Goal: Task Accomplishment & Management: Complete application form

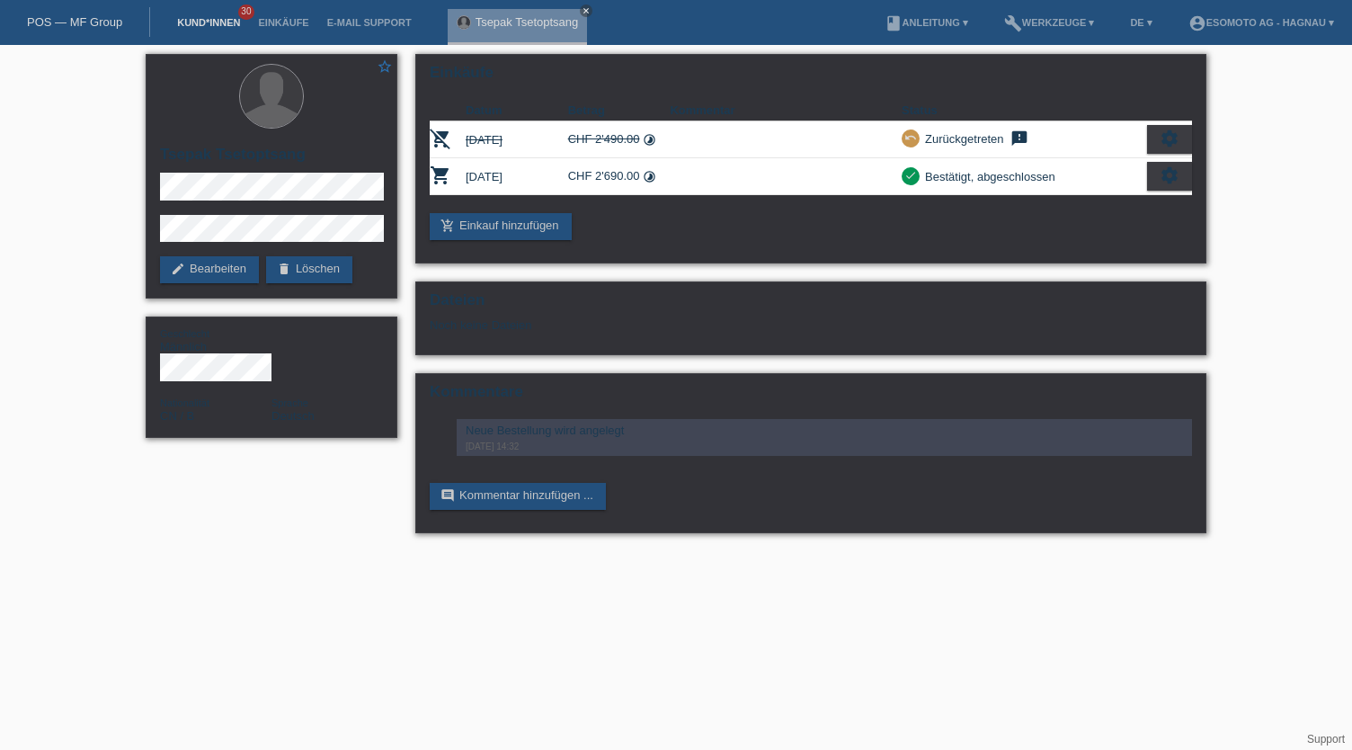
click at [198, 18] on link "Kund*innen" at bounding box center [208, 22] width 81 height 11
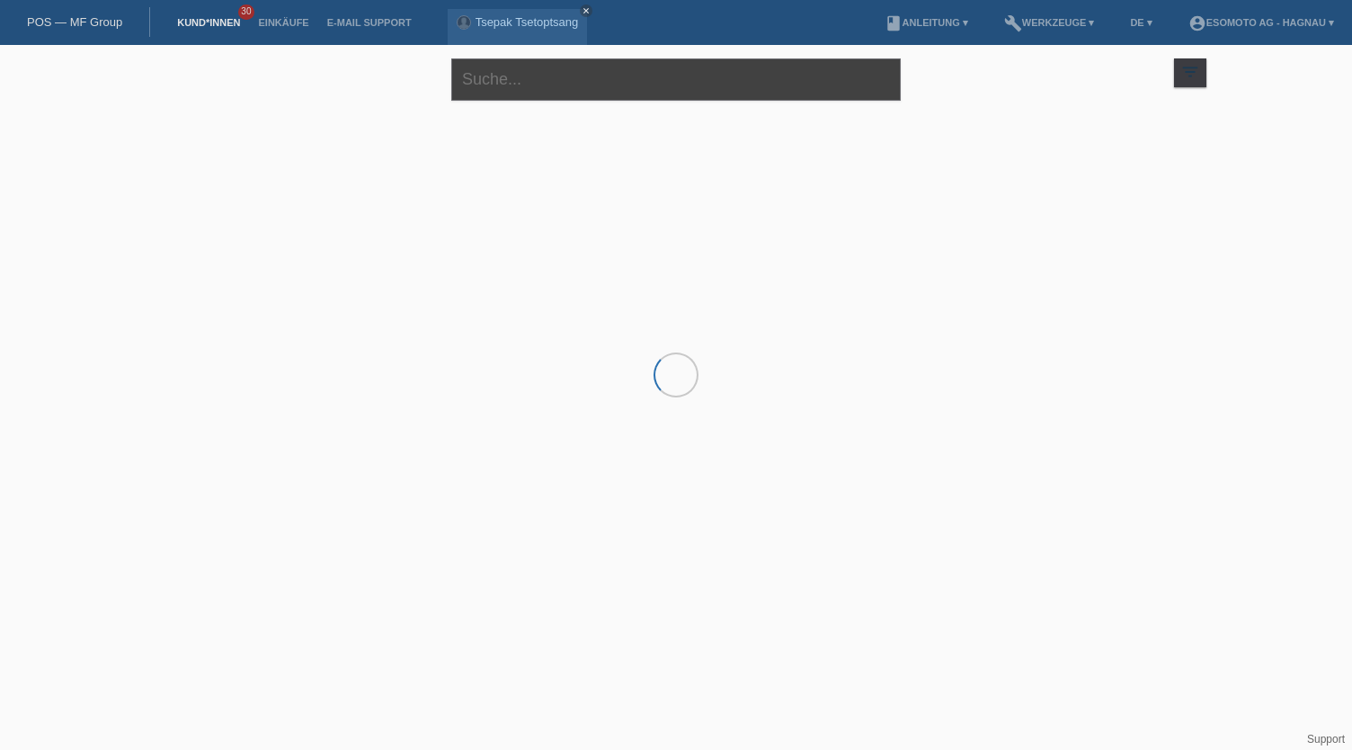
click at [518, 86] on input "text" at bounding box center [675, 79] width 449 height 42
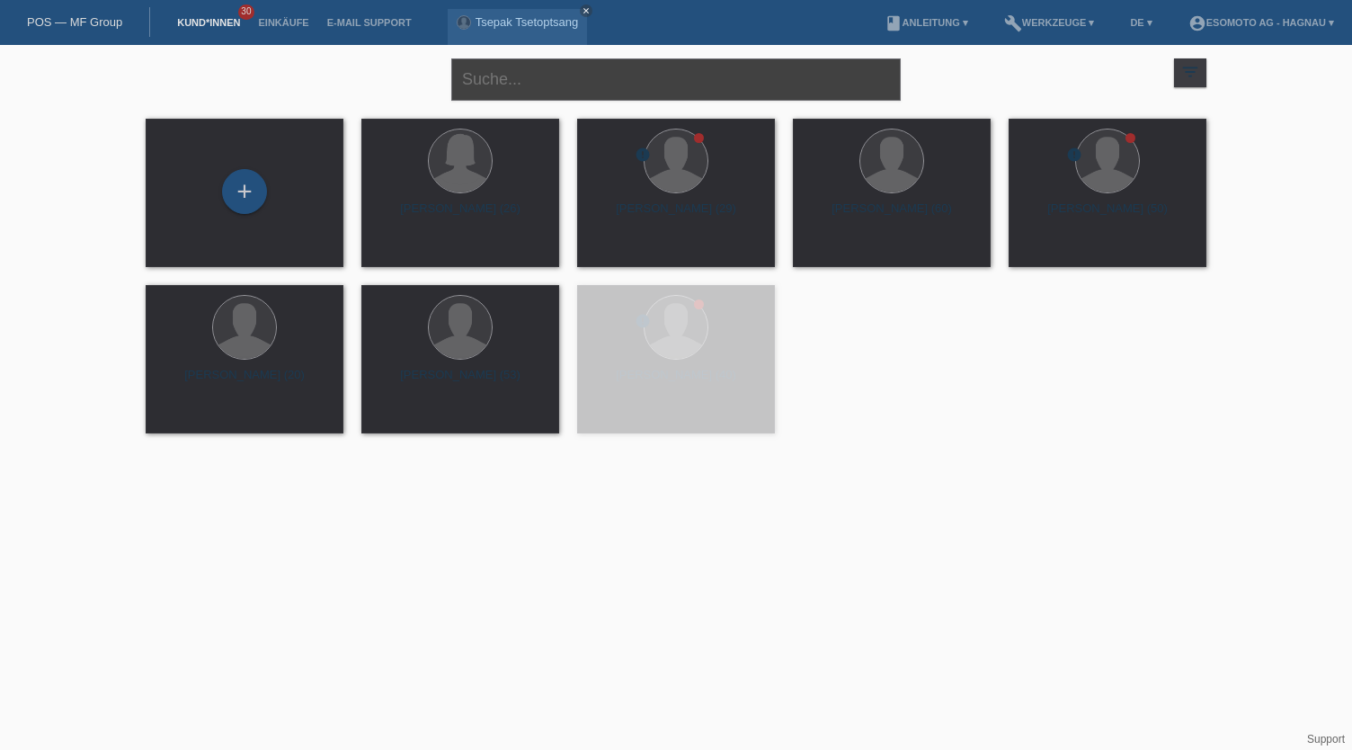
click at [516, 85] on input "text" at bounding box center [675, 79] width 449 height 42
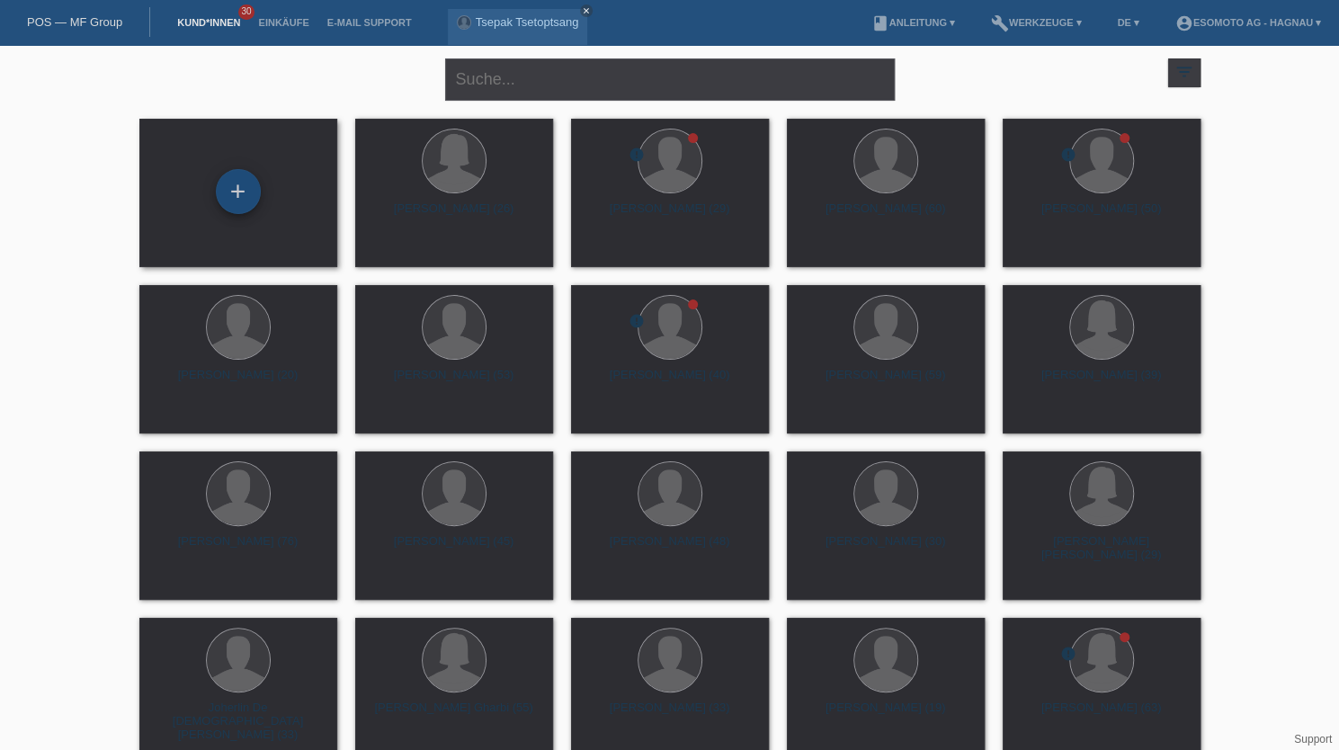
click at [255, 200] on div "+" at bounding box center [238, 191] width 43 height 31
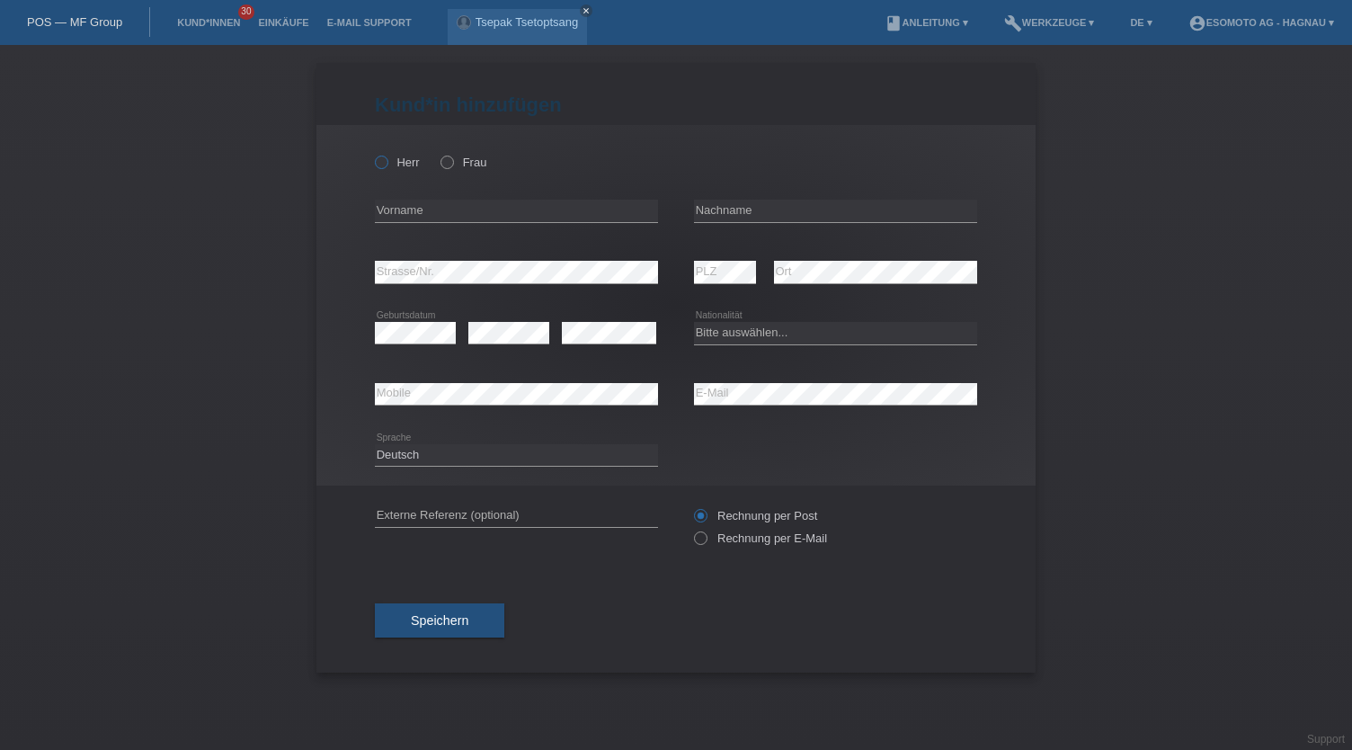
click at [372, 153] on icon at bounding box center [372, 153] width 0 height 0
click at [387, 161] on input "Herr" at bounding box center [381, 162] width 12 height 12
radio input "true"
click at [439, 206] on input "text" at bounding box center [516, 211] width 283 height 22
click at [441, 205] on input "text" at bounding box center [516, 211] width 283 height 22
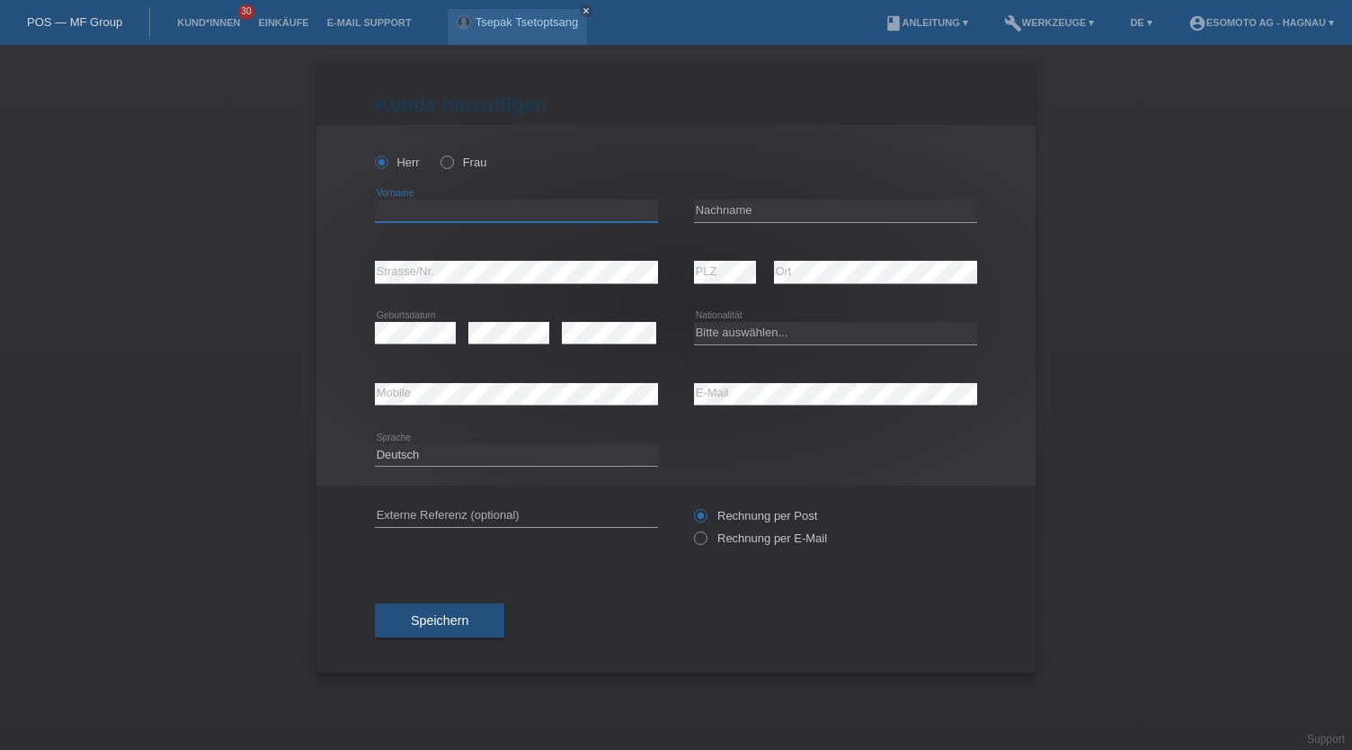
click at [458, 206] on input "text" at bounding box center [516, 211] width 283 height 22
type input "Lulian-Andrei"
type input "Flutur"
click at [771, 337] on select "Bitte auswählen... Schweiz Deutschland Liechtenstein Österreich ------------ Af…" at bounding box center [835, 333] width 283 height 22
select select "RO"
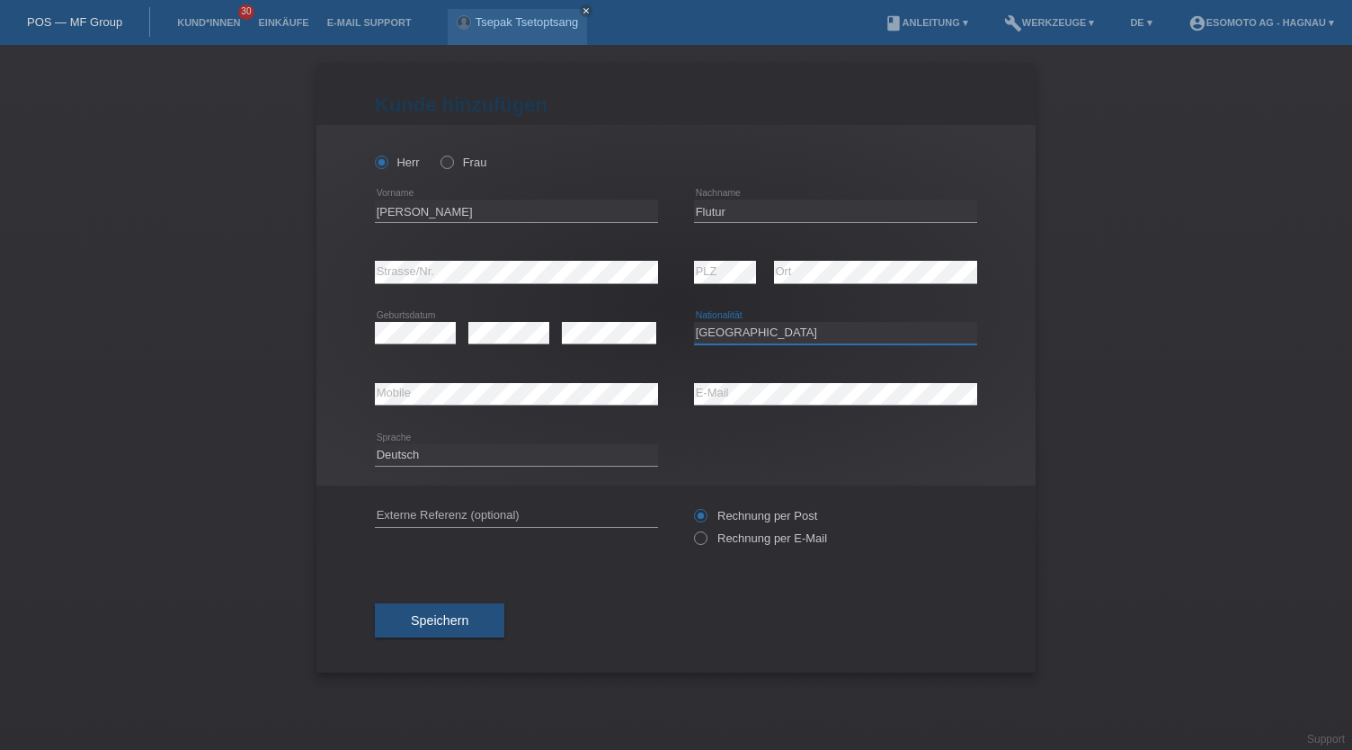
click at [694, 322] on select "Bitte auswählen... Schweiz Deutschland Liechtenstein Österreich ------------ Af…" at bounding box center [835, 333] width 283 height 22
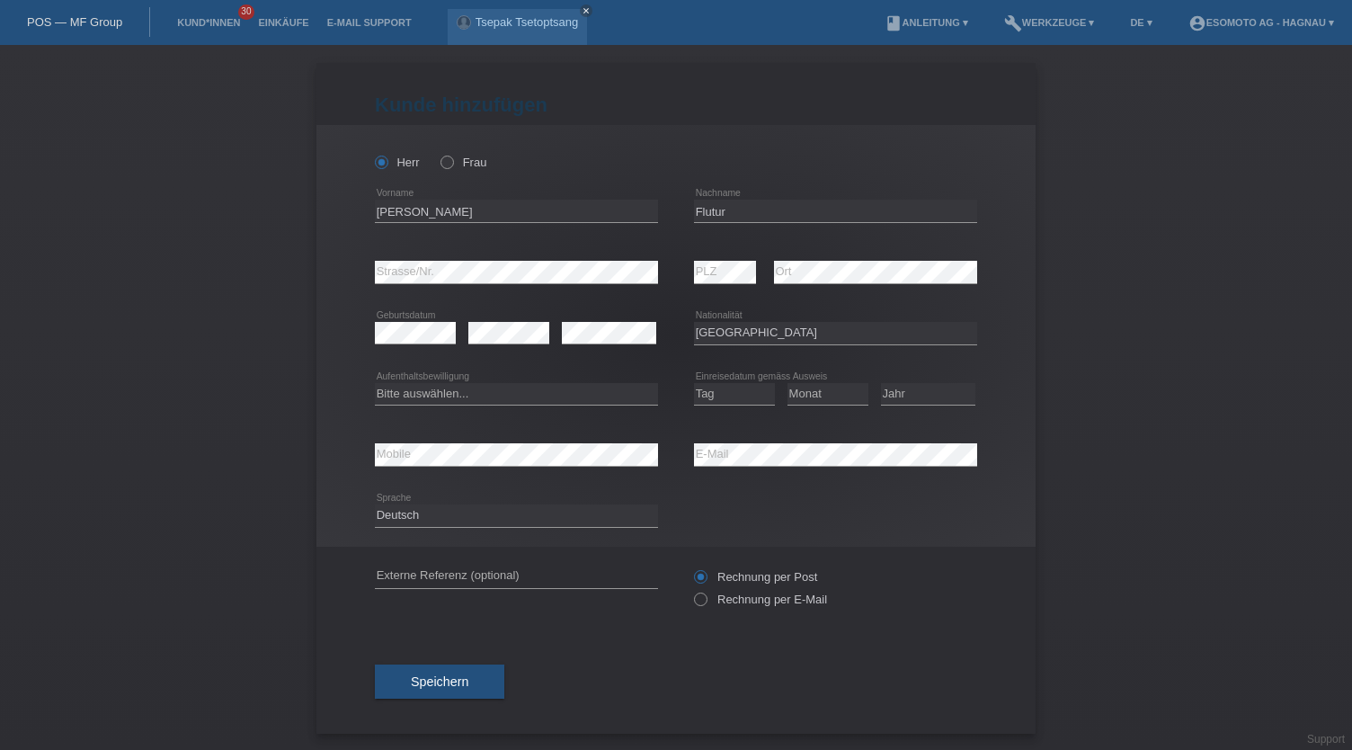
click at [348, 353] on div "Herr Frau Lulian-Andrei error Vorname" at bounding box center [675, 336] width 719 height 422
click at [498, 393] on select "Bitte auswählen... C B B - Flüchtlingsstatus Andere" at bounding box center [516, 394] width 283 height 22
select select "B"
click at [375, 383] on select "Bitte auswählen... C B B - Flüchtlingsstatus Andere" at bounding box center [516, 394] width 283 height 22
drag, startPoint x: 734, startPoint y: 395, endPoint x: 743, endPoint y: 396, distance: 9.0
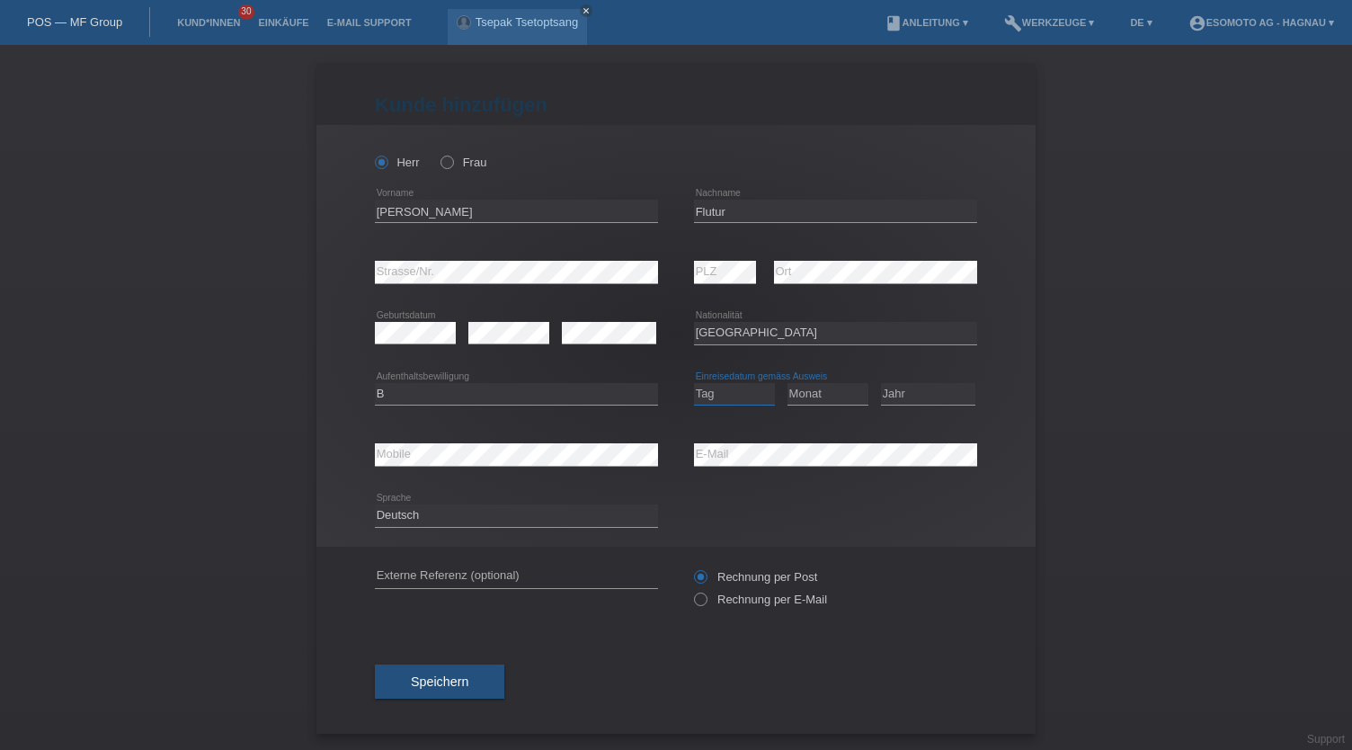
click at [734, 395] on select "Tag 01 02 03 04 05 06 07 08 09 10 11" at bounding box center [734, 394] width 81 height 22
select select "15"
click at [694, 383] on select "Tag 01 02 03 04 05 06 07 08 09 10 11" at bounding box center [734, 394] width 81 height 22
click at [836, 395] on select "Monat 01 02 03 04 05 06 07 08 09 10 11" at bounding box center [827, 394] width 81 height 22
click at [779, 486] on div "Deutsch Français Italiano English error Sprache" at bounding box center [676, 515] width 602 height 61
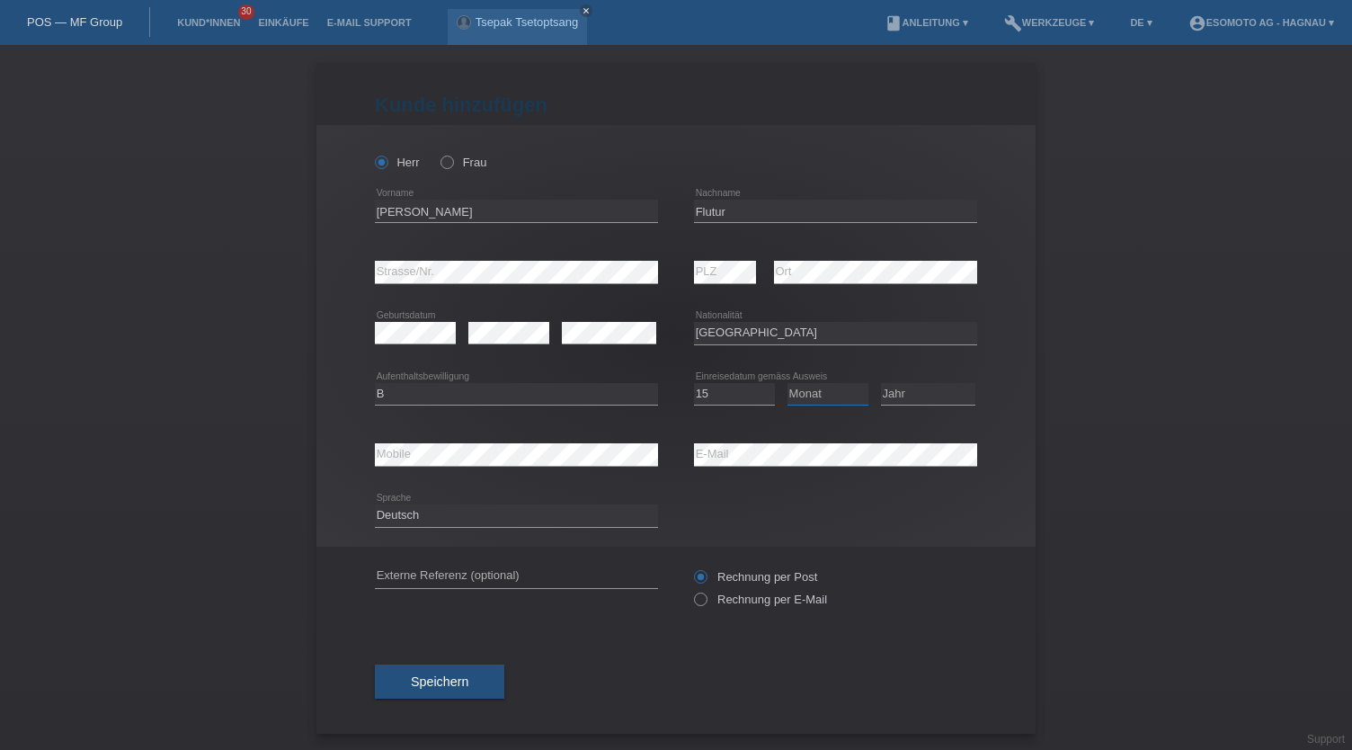
drag, startPoint x: 819, startPoint y: 391, endPoint x: 821, endPoint y: 400, distance: 9.2
click at [819, 391] on select "Monat 01 02 03 04 05 06 07 08 09 10 11" at bounding box center [827, 394] width 81 height 22
select select "03"
click at [787, 383] on select "Monat 01 02 03 04 05 06 07 08 09 10 11" at bounding box center [827, 394] width 81 height 22
click at [916, 386] on select "Jahr 2025 2024 2023 2022 2021 2020 2019 2018 2017 2016 2015 2014 2013 2012 2011…" at bounding box center [928, 394] width 94 height 22
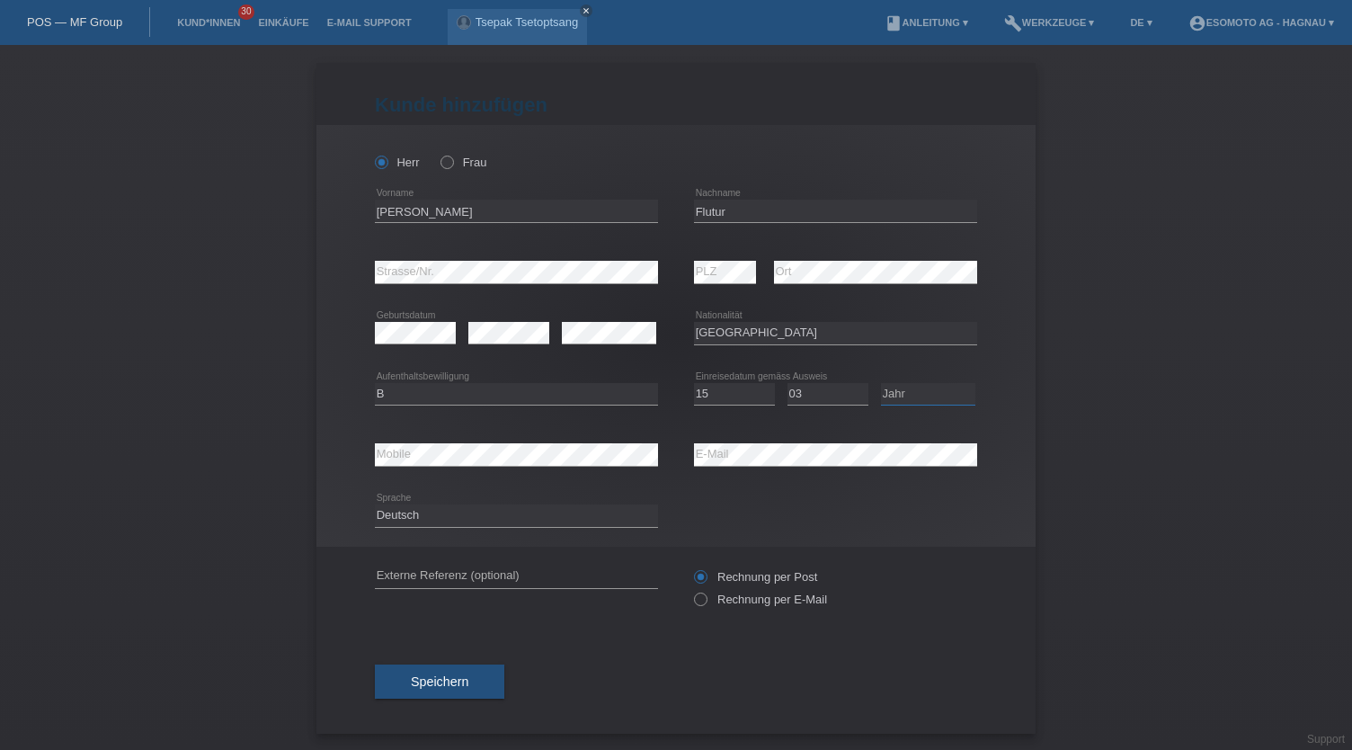
select select "2020"
click at [881, 383] on select "Jahr 2025 2024 2023 2022 2021 2020 2019 2018 2017 2016 2015 2014 2013 2012 2011…" at bounding box center [928, 394] width 94 height 22
drag, startPoint x: 1242, startPoint y: 452, endPoint x: 1028, endPoint y: 493, distance: 217.7
click at [1241, 452] on div "Kund*in hinzufügen Kunde hinzufügen Kundin hinzufügen Herr Frau Lulian-Andrei e…" at bounding box center [676, 397] width 1352 height 705
click at [513, 438] on div "error Mobile" at bounding box center [516, 454] width 283 height 61
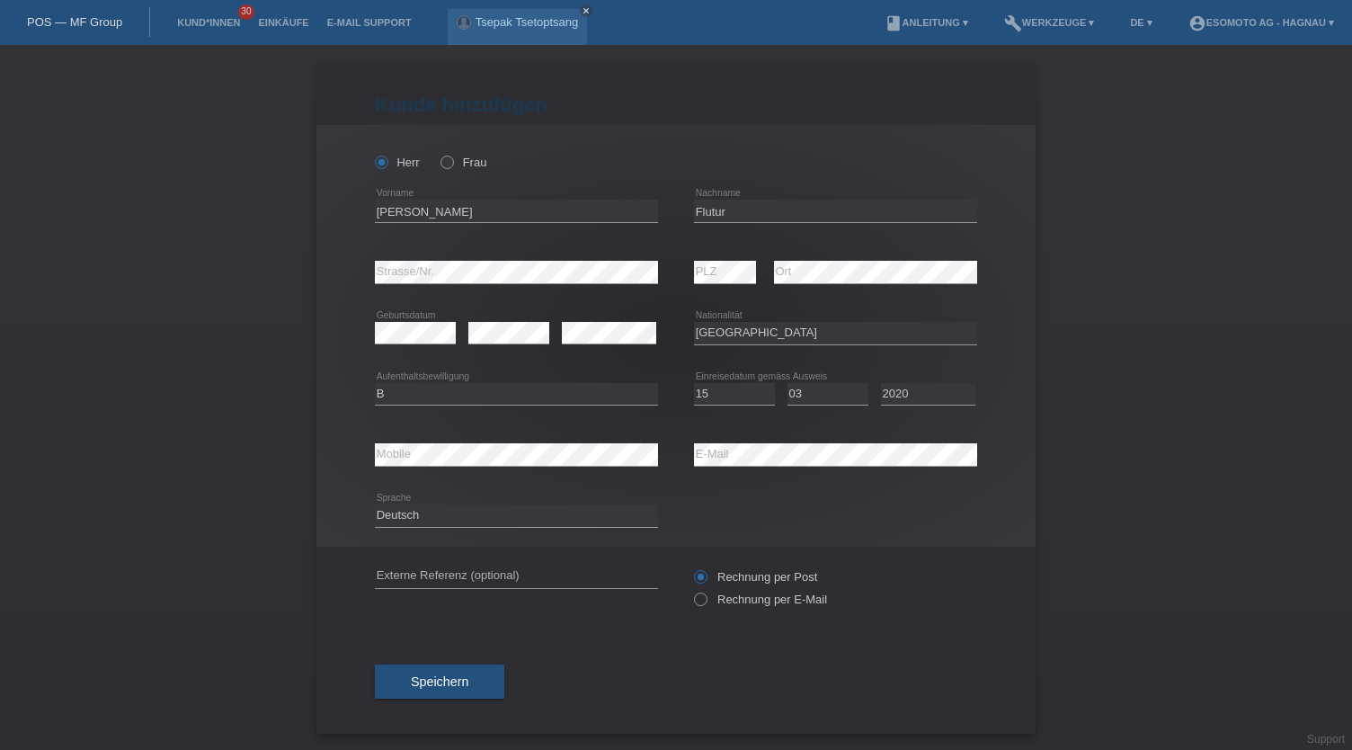
click at [513, 440] on div "error Mobile" at bounding box center [516, 454] width 283 height 61
click at [378, 211] on input "Lulian-Andrei" at bounding box center [516, 211] width 283 height 22
type input "Iulian-Andrei"
drag, startPoint x: 876, startPoint y: 535, endPoint x: 761, endPoint y: 575, distance: 121.1
click at [874, 534] on div "Deutsch Français Italiano English error Sprache" at bounding box center [676, 515] width 602 height 61
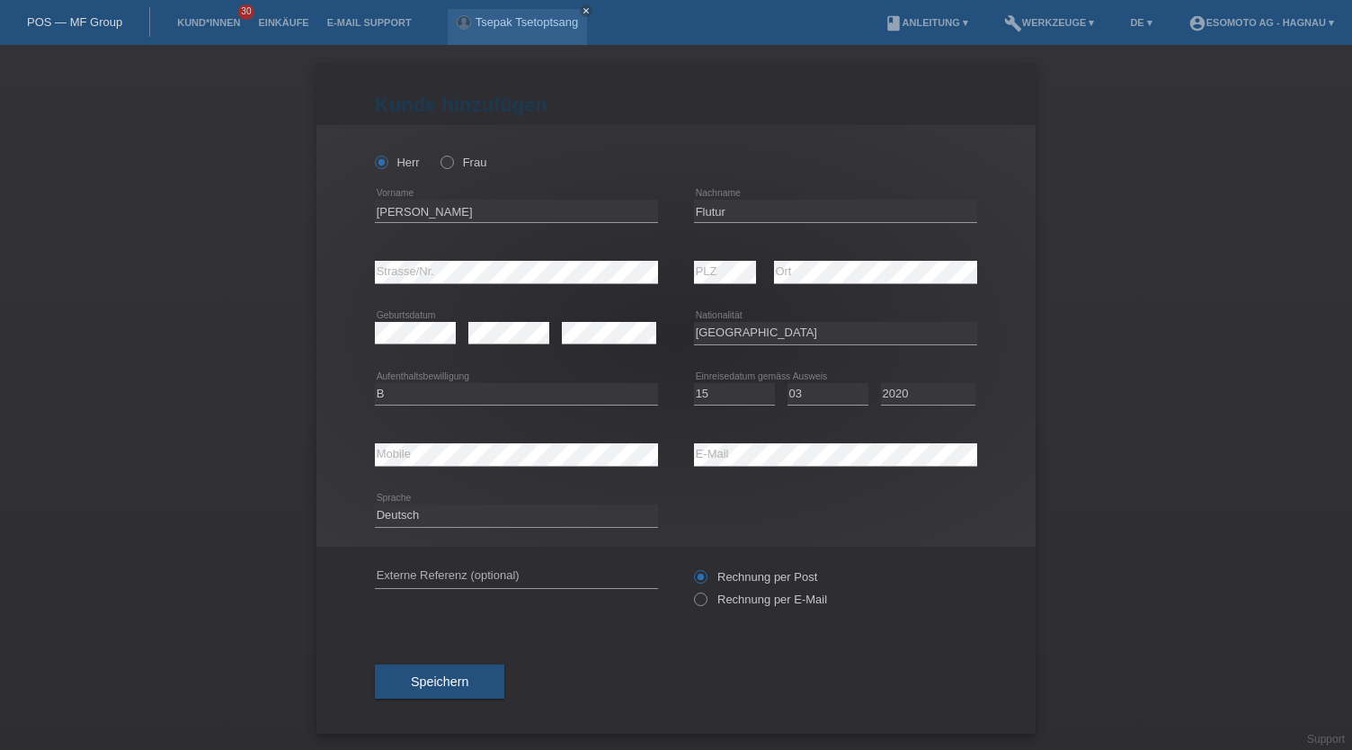
click at [458, 670] on button "Speichern" at bounding box center [439, 681] width 129 height 34
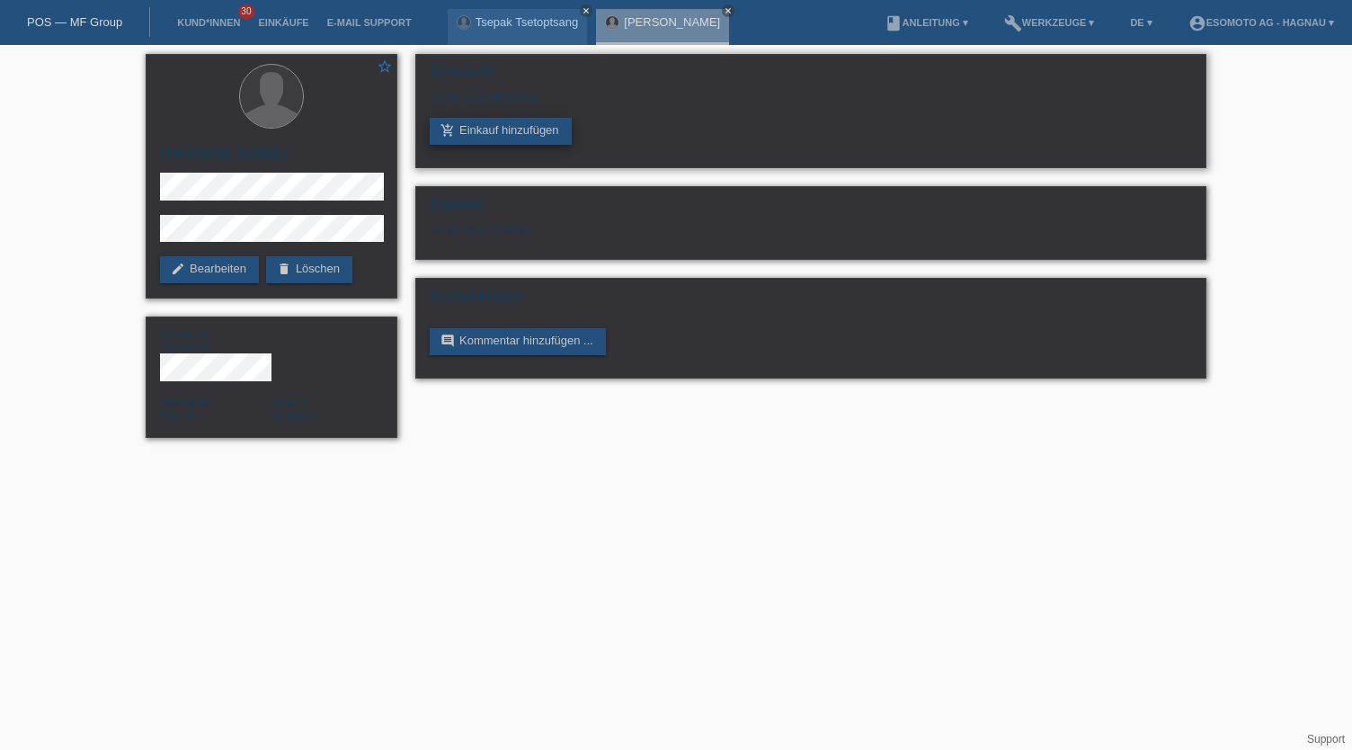
click at [509, 129] on link "add_shopping_cart Einkauf hinzufügen" at bounding box center [501, 131] width 142 height 27
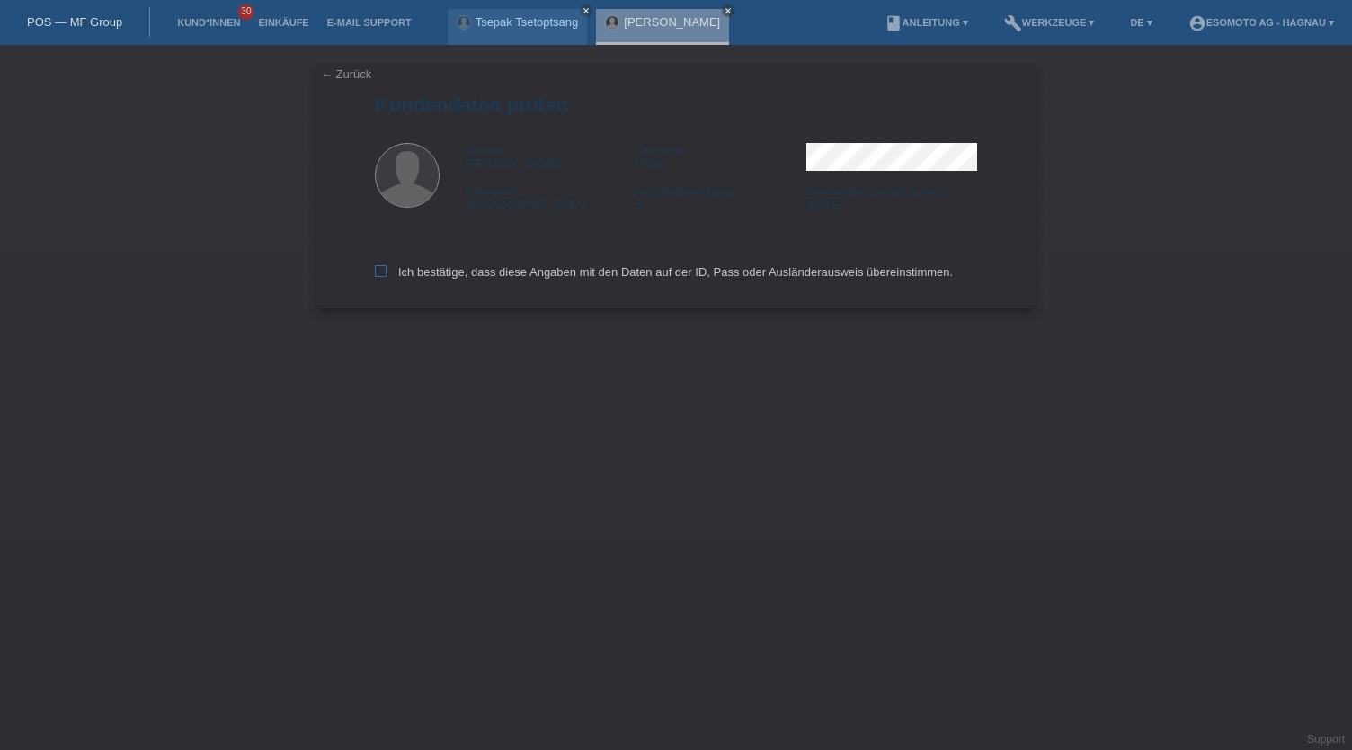
click at [461, 274] on label "Ich bestätige, dass diese Angaben mit den Daten auf der ID, Pass oder Ausländer…" at bounding box center [664, 271] width 578 height 13
click at [387, 274] on input "Ich bestätige, dass diese Angaben mit den Daten auf der ID, Pass oder Ausländer…" at bounding box center [381, 271] width 12 height 12
checkbox input "true"
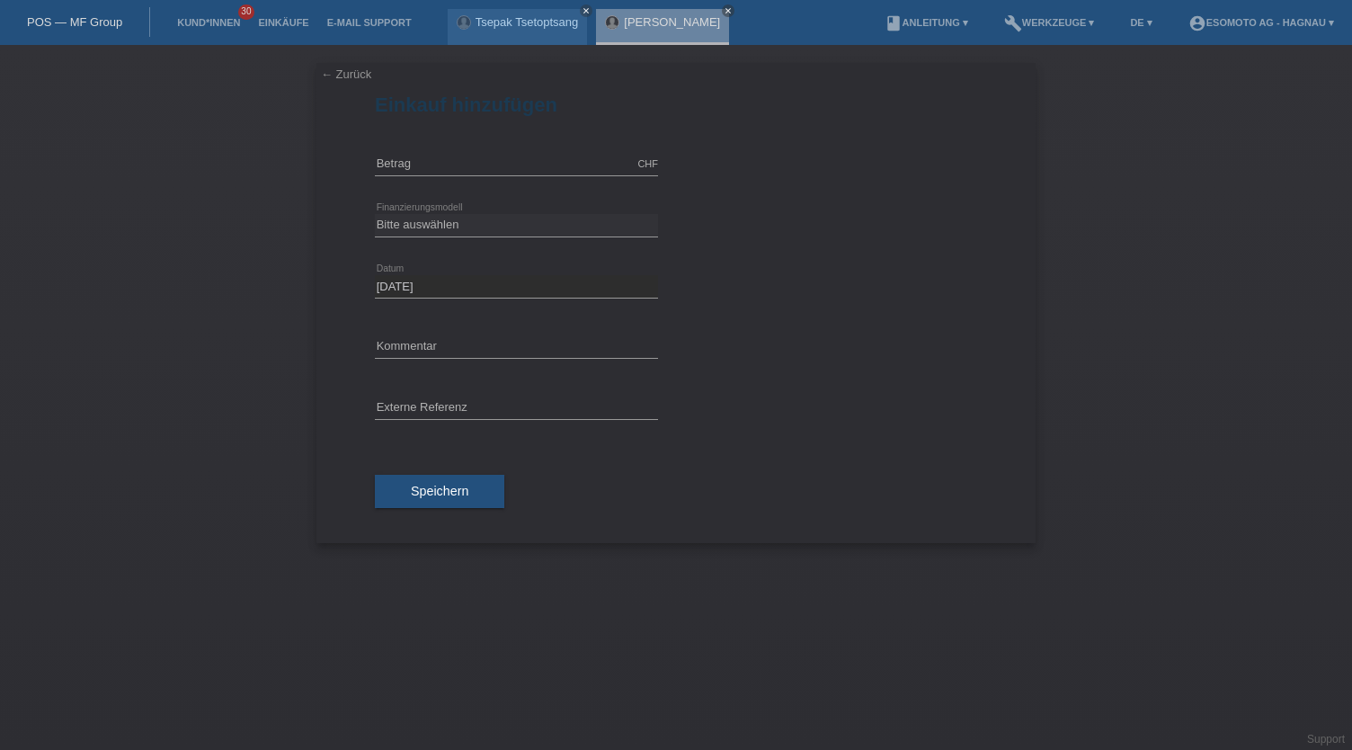
click at [483, 151] on div "CHF error Betrag" at bounding box center [516, 164] width 283 height 61
click at [485, 158] on input "text" at bounding box center [516, 164] width 283 height 22
type input "2690.00"
click at [570, 217] on select "Bitte auswählen Fixe Raten Kauf auf Rechnung mit Teilzahlungsoption" at bounding box center [516, 225] width 283 height 22
select select "69"
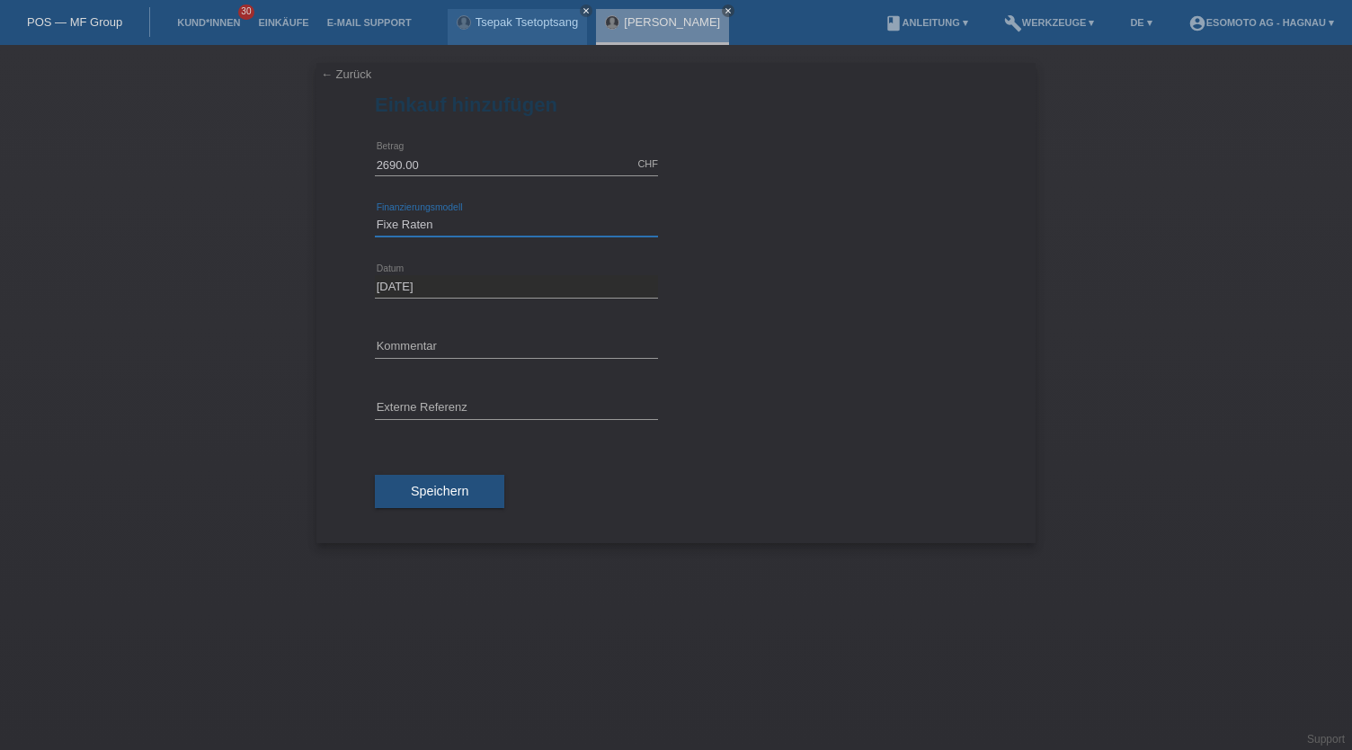
click at [375, 214] on select "Bitte auswählen Fixe Raten Kauf auf Rechnung mit Teilzahlungsoption" at bounding box center [516, 225] width 283 height 22
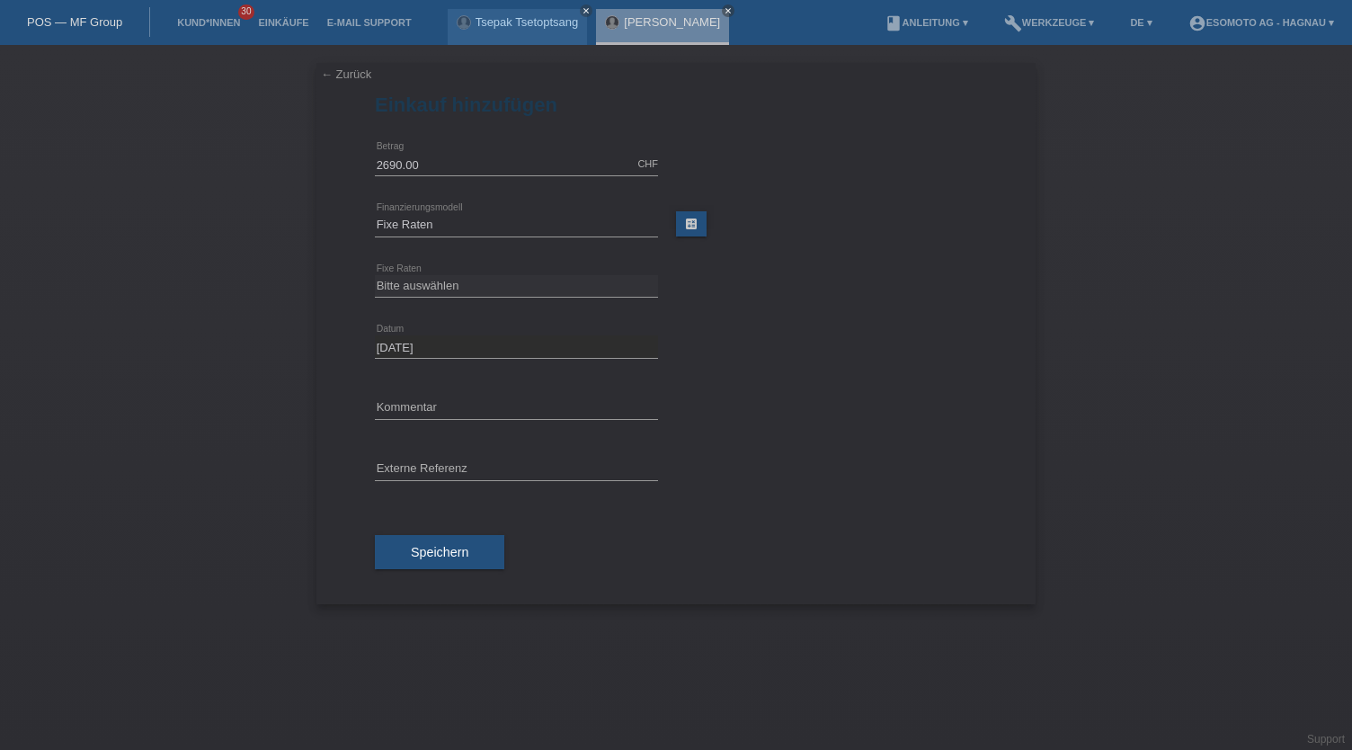
click at [810, 297] on div "Bitte auswählen 12 Raten 24 Raten 36 Raten 48 Raten error Fixe Raten" at bounding box center [676, 286] width 602 height 61
click at [471, 282] on select "Bitte auswählen 12 Raten 24 Raten 36 Raten 48 Raten" at bounding box center [516, 286] width 283 height 22
select select "139"
click at [375, 275] on select "Bitte auswählen 12 Raten 24 Raten 36 Raten 48 Raten" at bounding box center [516, 286] width 283 height 22
click at [821, 359] on div "16.09.2025 error Datum" at bounding box center [676, 346] width 602 height 61
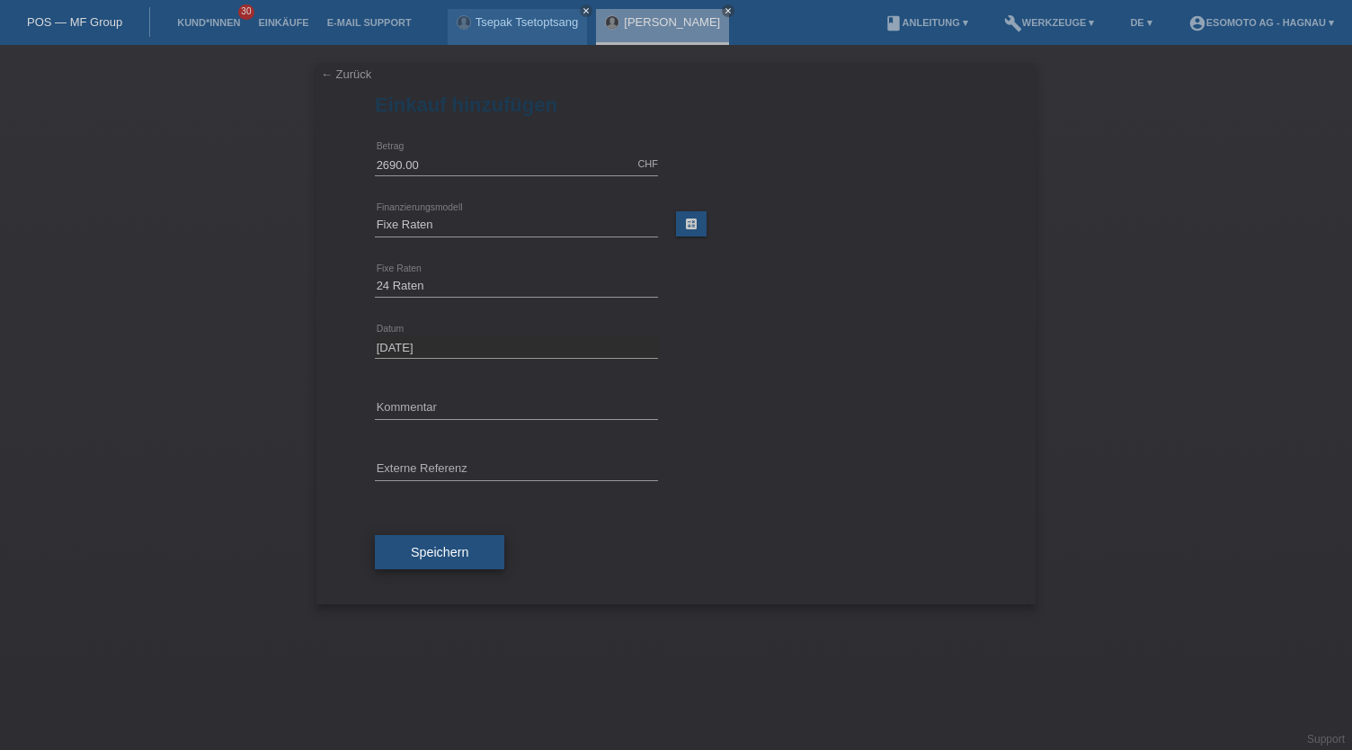
click at [455, 560] on button "Speichern" at bounding box center [439, 552] width 129 height 34
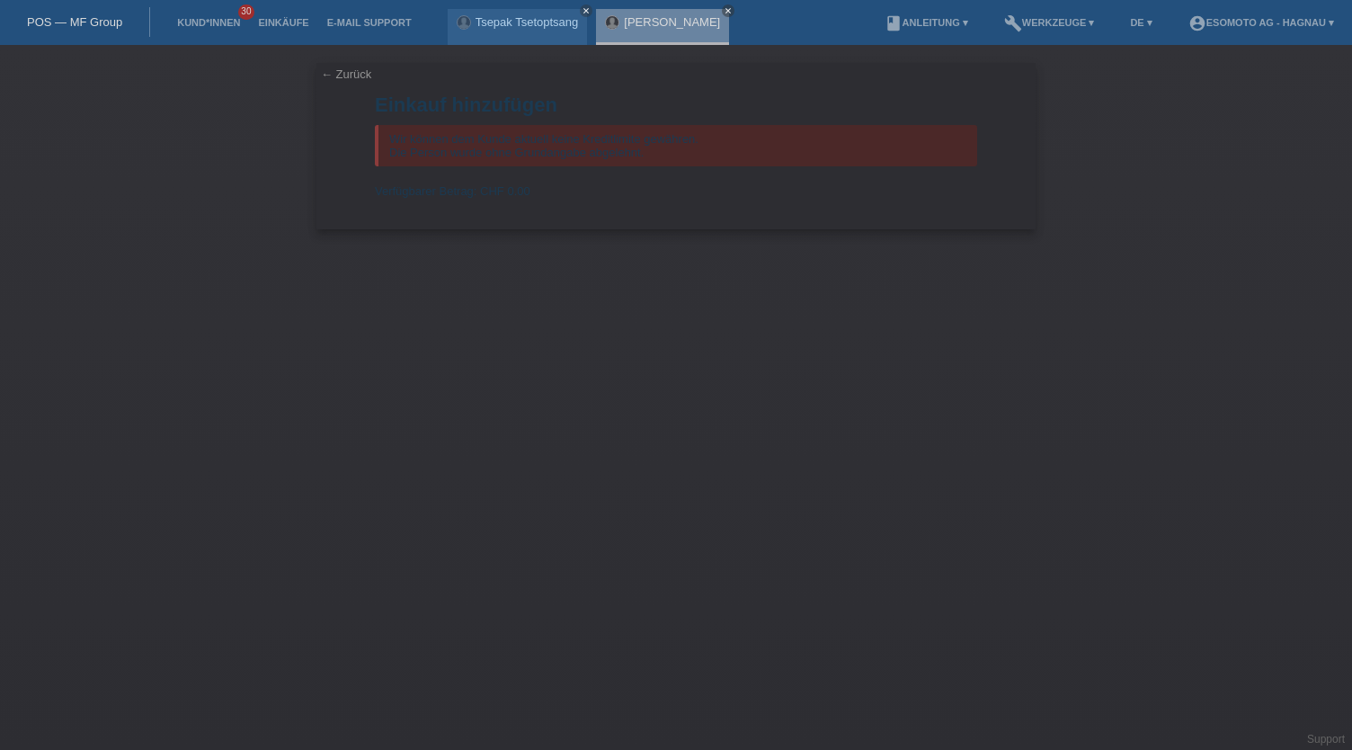
drag, startPoint x: 478, startPoint y: 557, endPoint x: 989, endPoint y: 404, distance: 533.2
click at [991, 406] on div "← Zurück Einkauf hinzufügen Wir können dem Kunde aktuell keine Kreditlimite gew…" at bounding box center [676, 397] width 1352 height 705
click at [985, 402] on div "← Zurück Einkauf hinzufügen Wir können dem Kunde aktuell keine Kreditlimite gew…" at bounding box center [676, 397] width 1352 height 705
drag, startPoint x: 585, startPoint y: 10, endPoint x: 809, endPoint y: 82, distance: 235.1
click at [585, 10] on icon "close" at bounding box center [586, 10] width 9 height 9
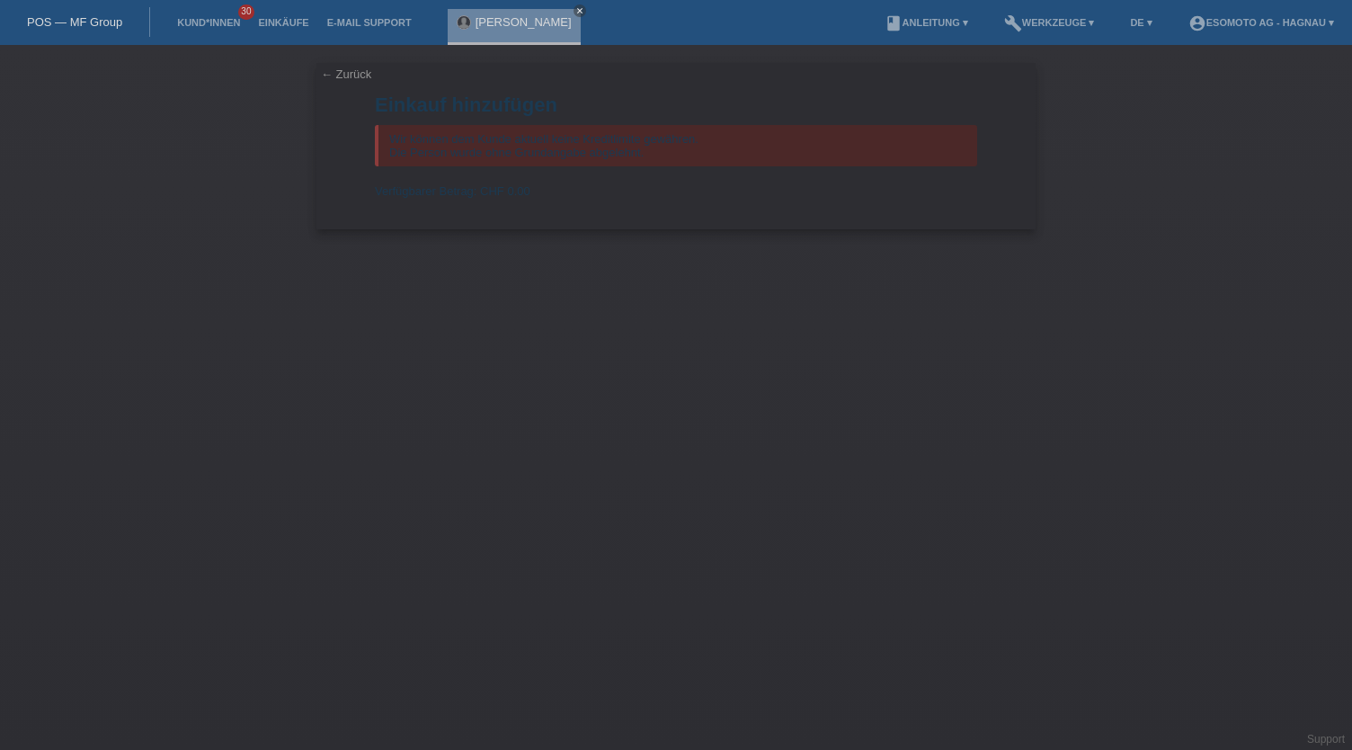
click at [690, 193] on div "Verfügbarer Betrag: CHF 0.00" at bounding box center [676, 190] width 602 height 13
drag, startPoint x: 344, startPoint y: 66, endPoint x: 355, endPoint y: 66, distance: 10.8
click at [344, 66] on div "← Zurück Einkauf hinzufügen Wir können dem Kunde aktuell keine Kreditlimite gew…" at bounding box center [675, 146] width 719 height 166
click at [347, 79] on link "← Zurück" at bounding box center [346, 73] width 50 height 13
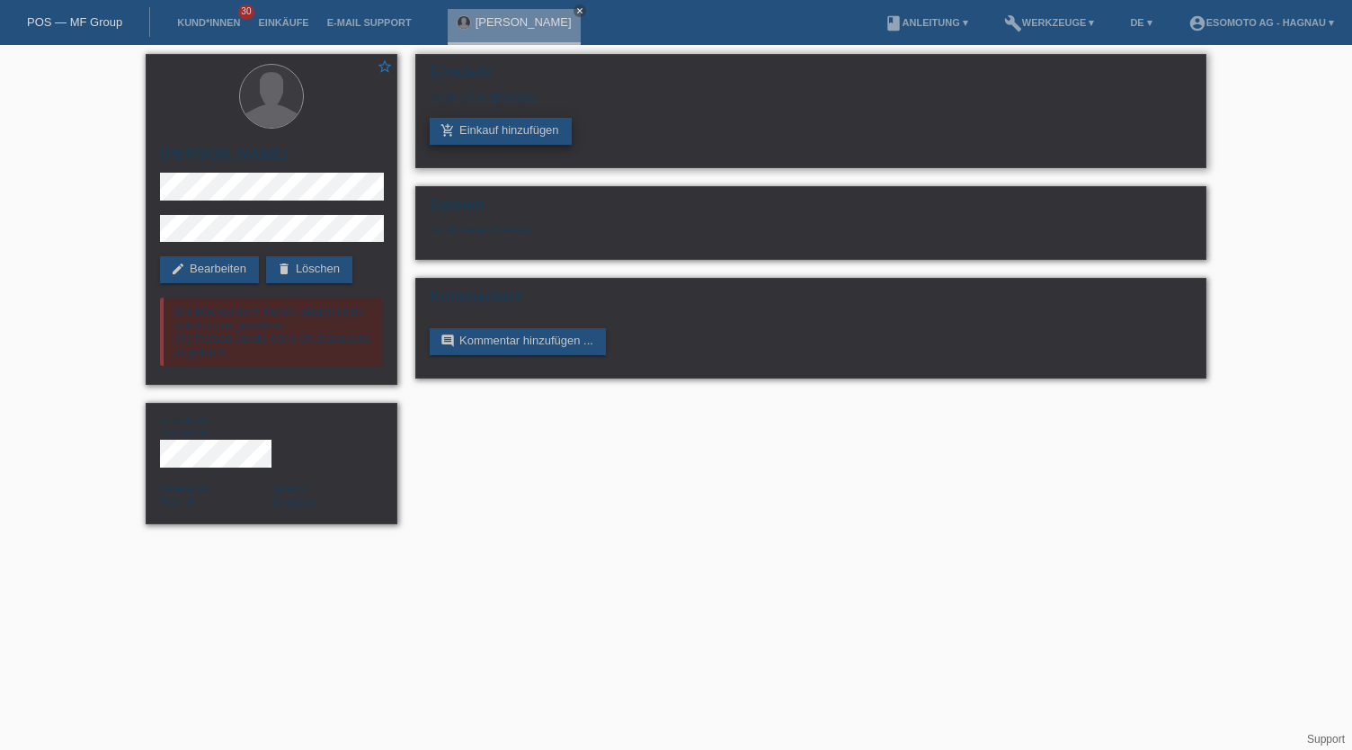
click at [547, 130] on link "add_shopping_cart Einkauf hinzufügen" at bounding box center [501, 131] width 142 height 27
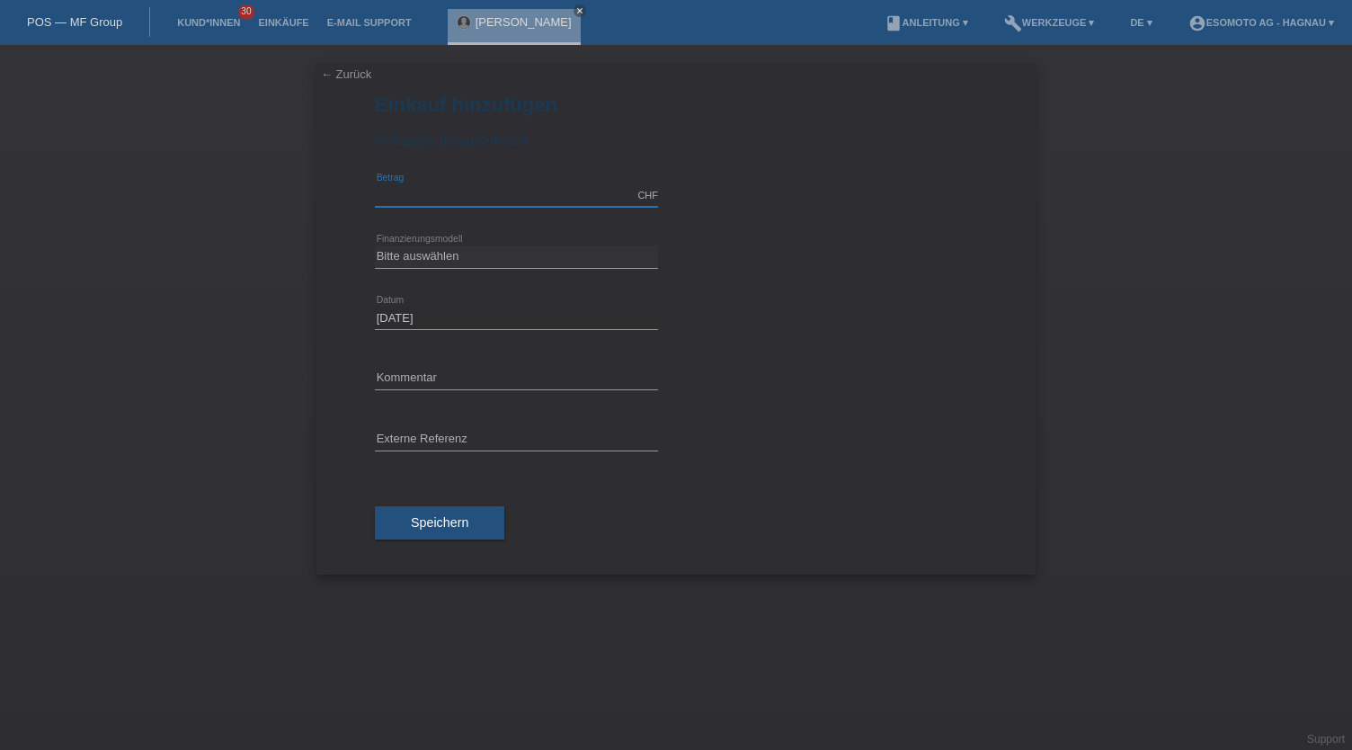
click at [505, 198] on input "text" at bounding box center [516, 195] width 283 height 22
type input "2590.00"
click at [426, 258] on select "Bitte auswählen Fixe Raten Kauf auf Rechnung mit Teilzahlungsoption" at bounding box center [516, 256] width 283 height 22
select select "69"
click at [375, 245] on select "Bitte auswählen Fixe Raten Kauf auf Rechnung mit Teilzahlungsoption" at bounding box center [516, 256] width 283 height 22
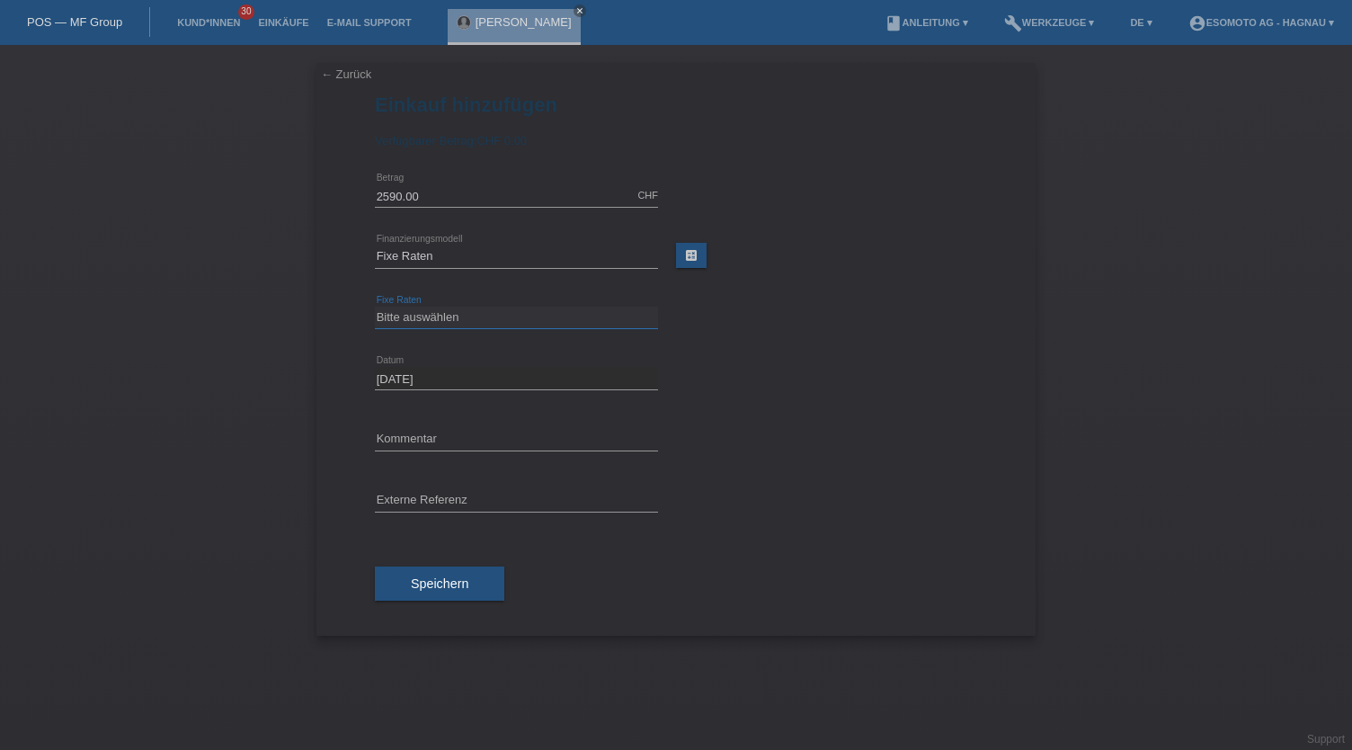
drag, startPoint x: 473, startPoint y: 310, endPoint x: 494, endPoint y: 308, distance: 21.6
click at [473, 310] on select "Bitte auswählen 12 Raten 24 Raten 36 Raten 48 Raten" at bounding box center [516, 318] width 283 height 22
select select "138"
click at [375, 307] on select "Bitte auswählen 12 Raten 24 Raten 36 Raten 48 Raten" at bounding box center [516, 318] width 283 height 22
click at [471, 592] on button "Speichern" at bounding box center [439, 583] width 129 height 34
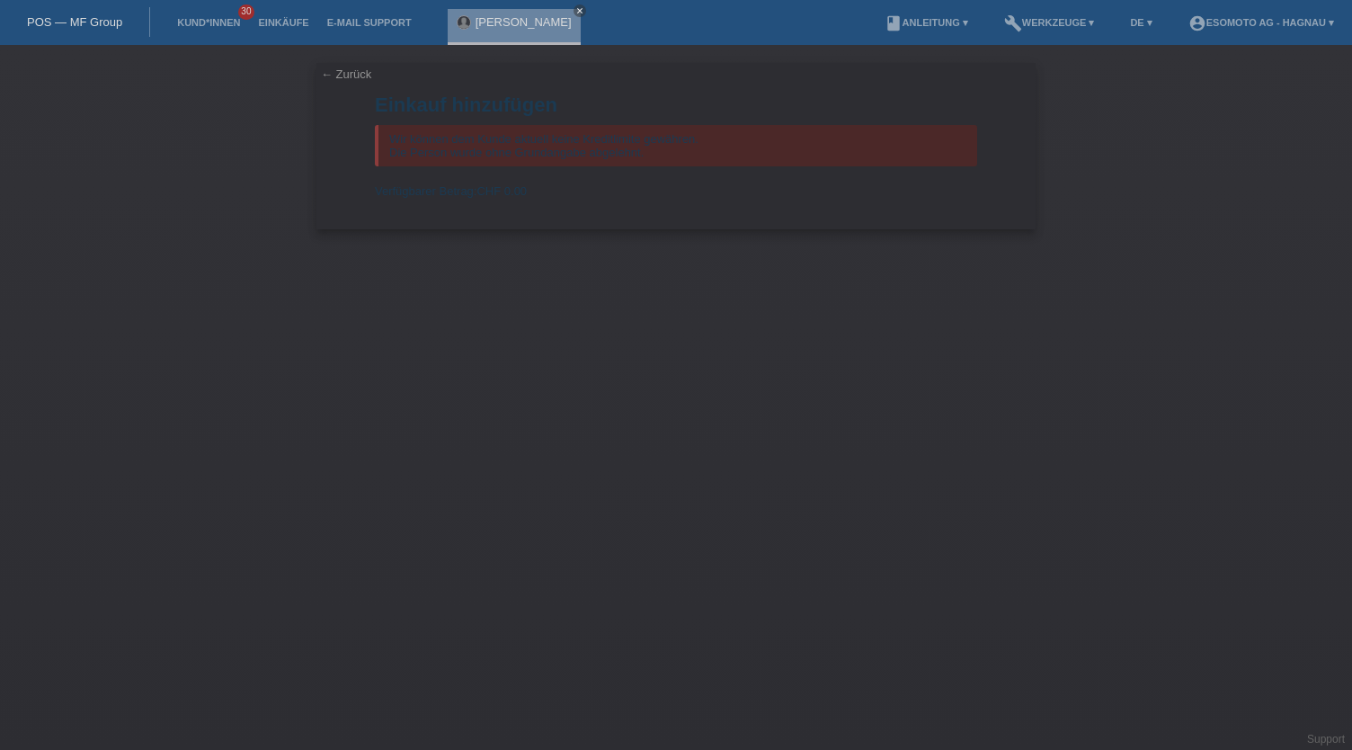
click at [942, 288] on div "← Zurück Einkauf hinzufügen Wir können dem Kunde aktuell keine Kreditlimite gew…" at bounding box center [676, 397] width 1352 height 705
drag, startPoint x: 1062, startPoint y: 205, endPoint x: 384, endPoint y: 134, distance: 681.5
click at [1062, 204] on div "← Zurück Einkauf hinzufügen Wir können dem Kunde aktuell keine Kreditlimite gew…" at bounding box center [676, 397] width 1352 height 705
click at [192, 26] on link "Kund*innen" at bounding box center [208, 22] width 81 height 11
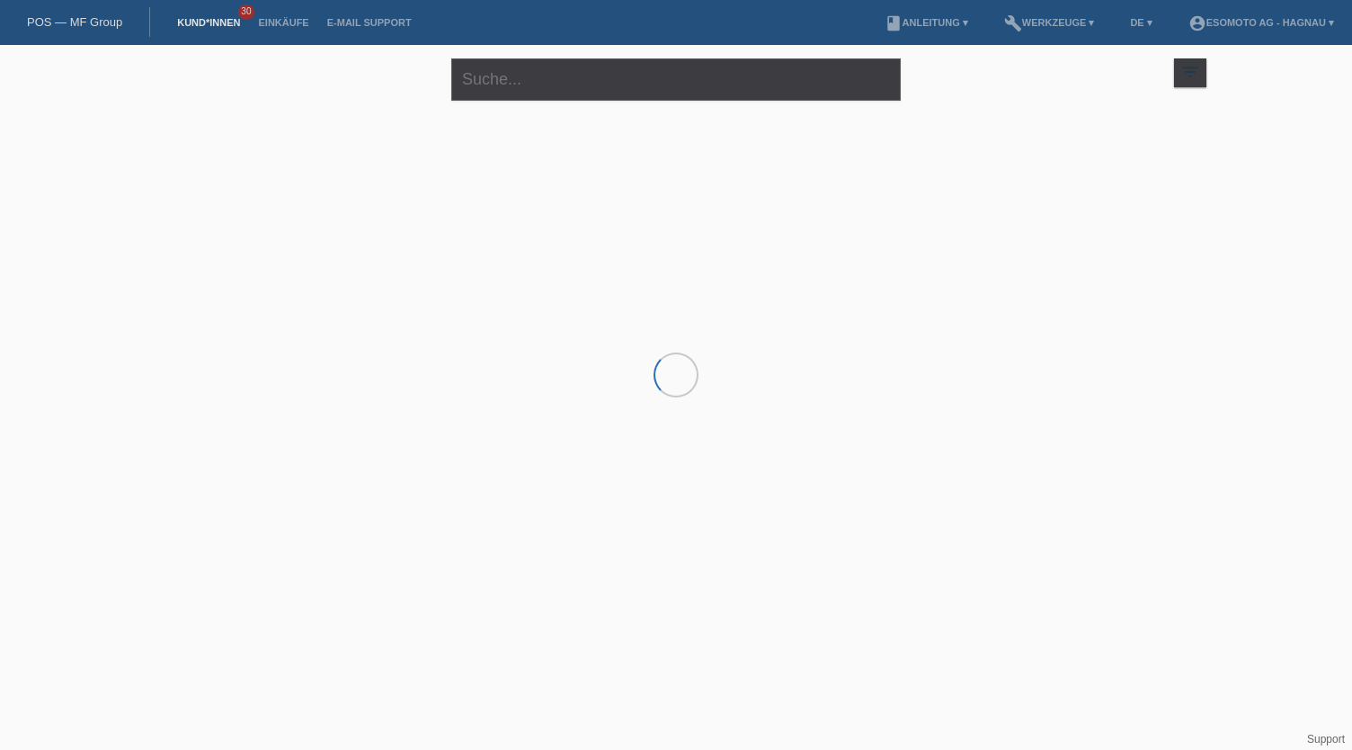
click at [834, 289] on html "POS — MF Group Kund*innen 30 Einkäufe E-Mail Support menu account_circle" at bounding box center [676, 144] width 1352 height 289
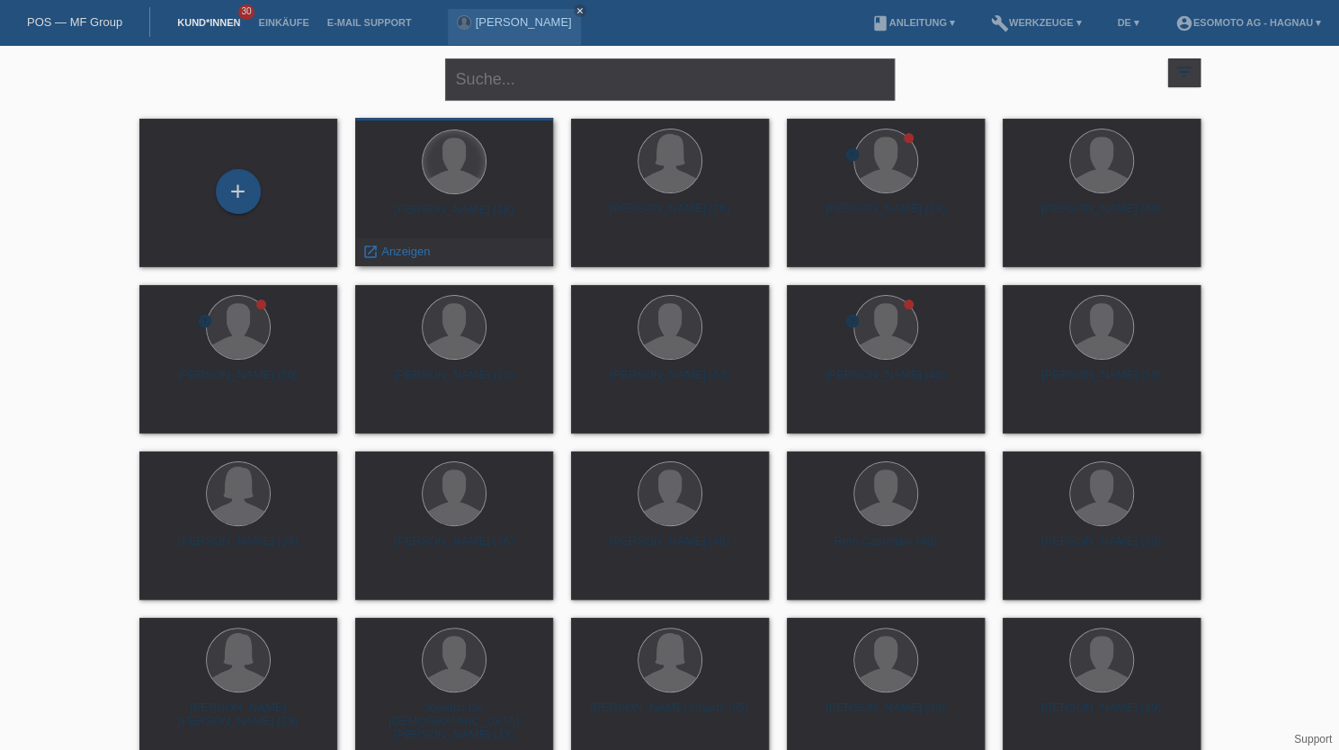
click at [466, 164] on div at bounding box center [454, 161] width 63 height 63
click at [513, 170] on div at bounding box center [453, 162] width 169 height 67
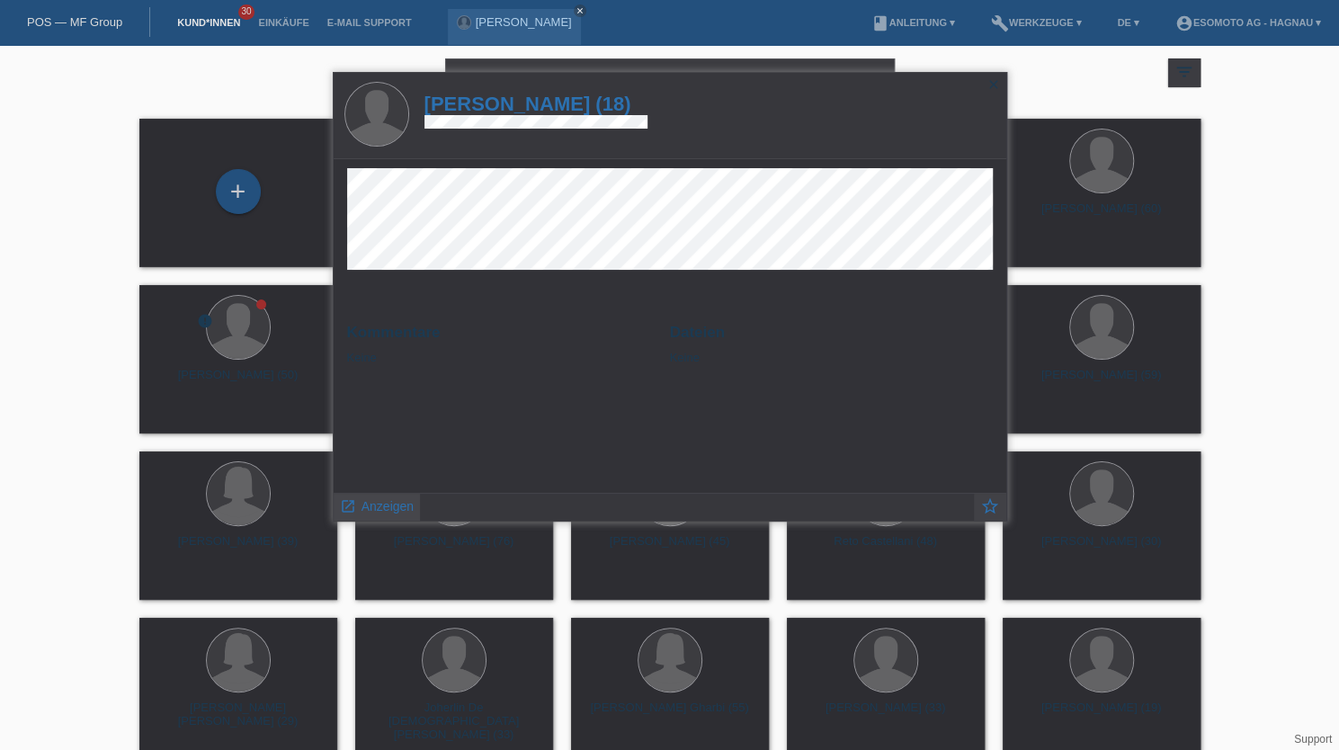
drag, startPoint x: 386, startPoint y: 500, endPoint x: 417, endPoint y: 502, distance: 31.5
click at [386, 500] on span "Anzeigen" at bounding box center [387, 506] width 52 height 14
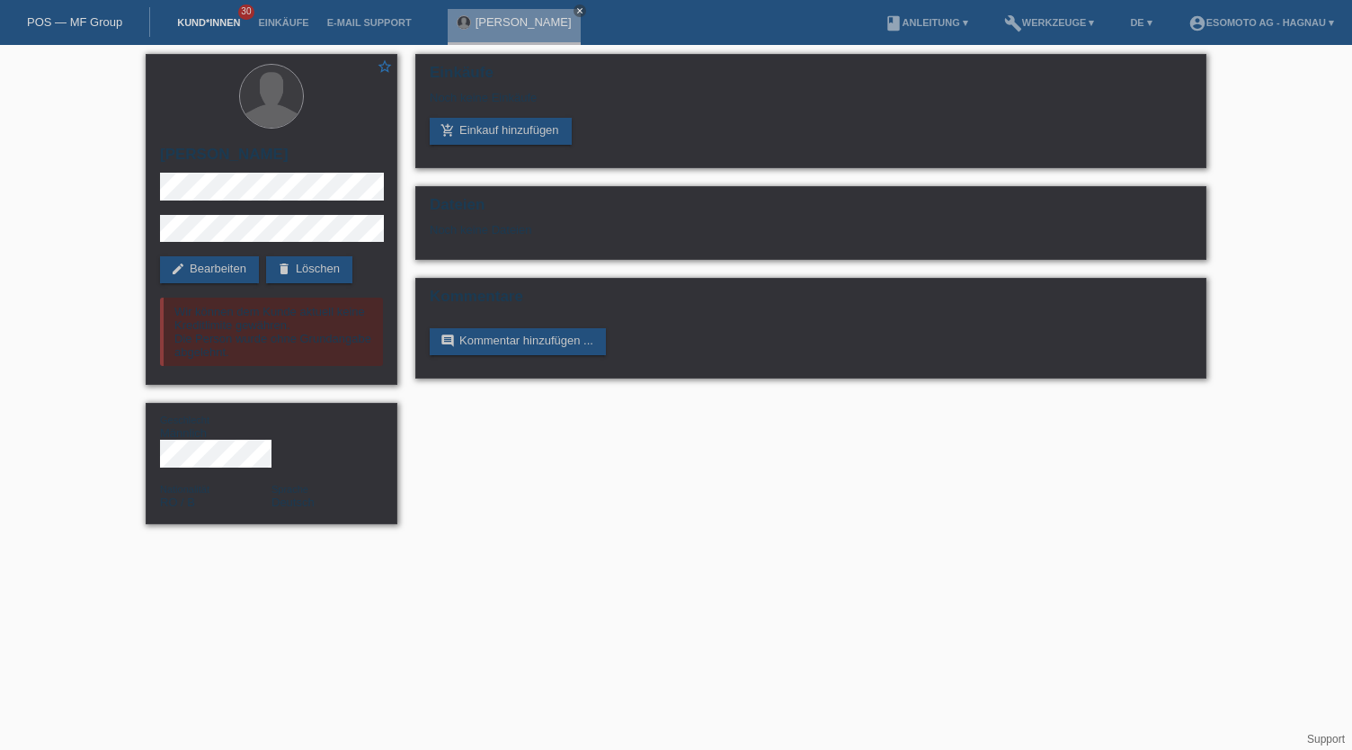
drag, startPoint x: 212, startPoint y: 19, endPoint x: 221, endPoint y: 17, distance: 9.2
click at [212, 19] on link "Kund*innen" at bounding box center [208, 22] width 81 height 11
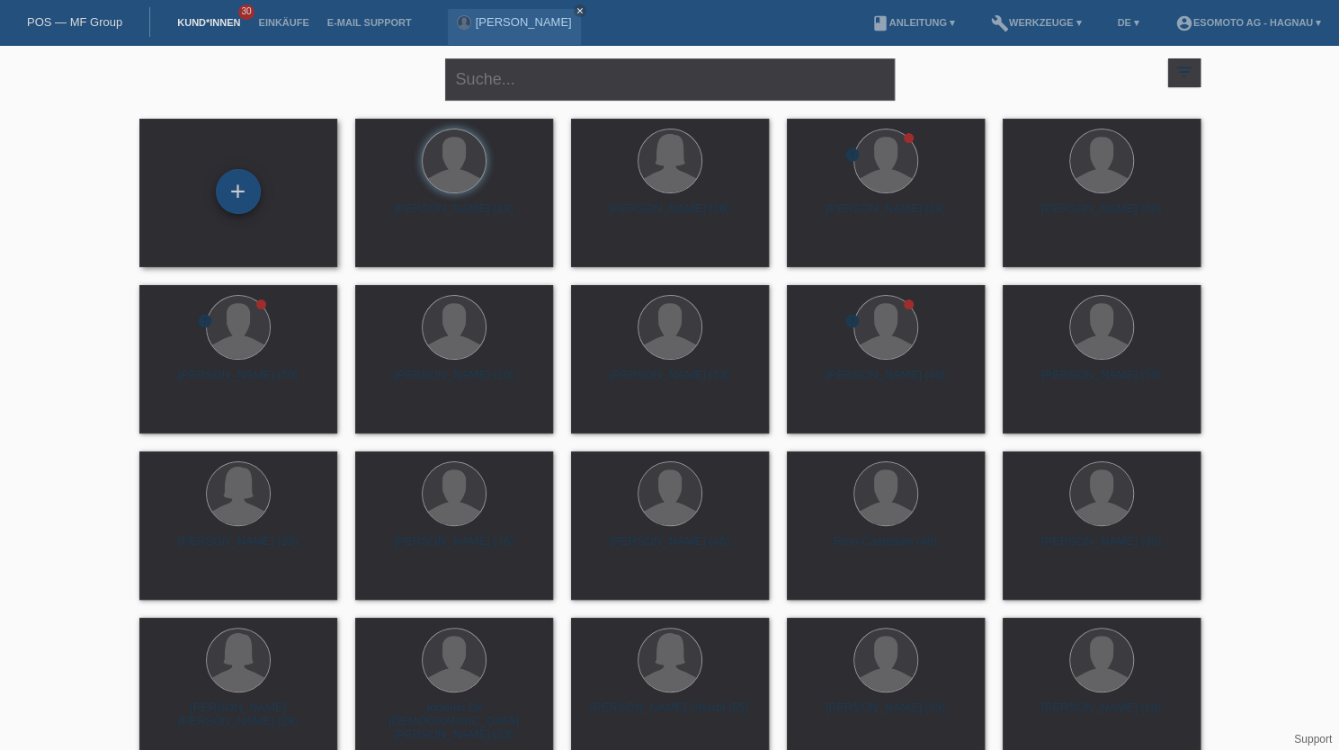
click at [229, 191] on div "+" at bounding box center [238, 191] width 43 height 31
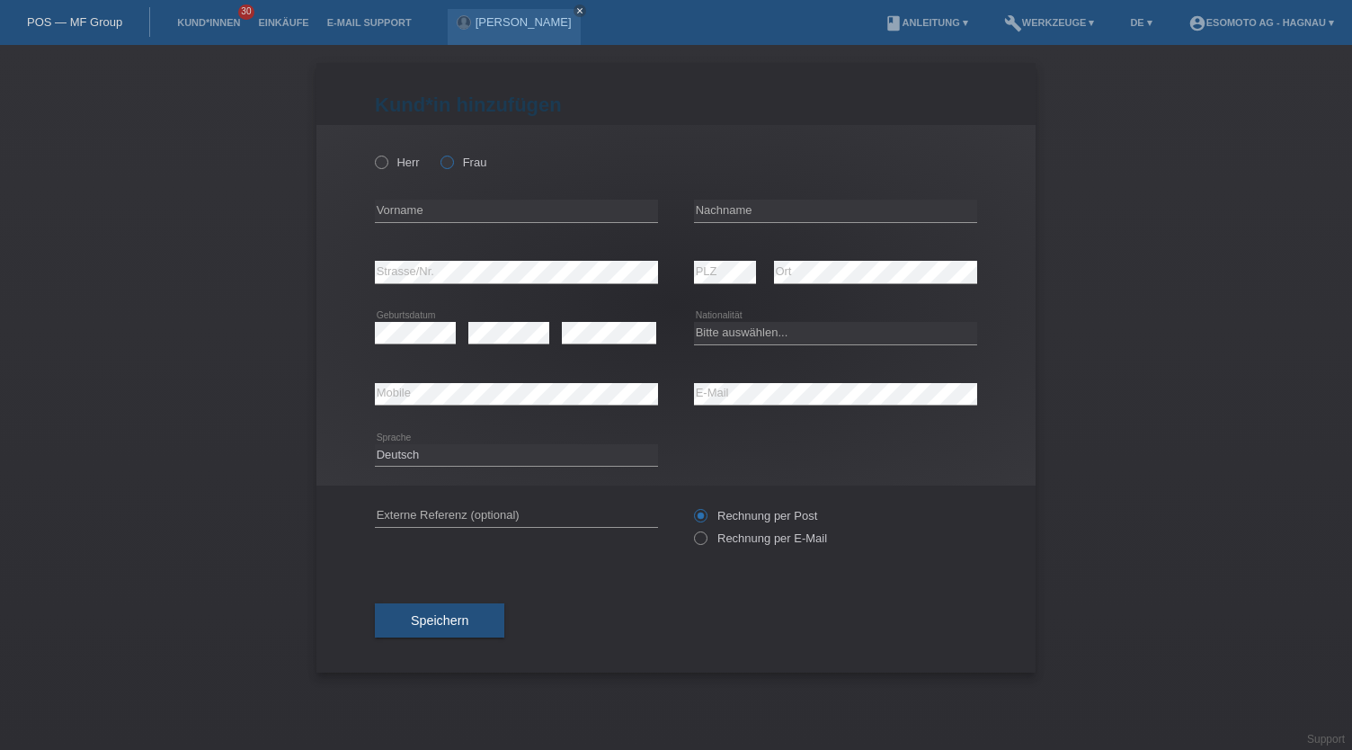
click at [438, 153] on icon at bounding box center [438, 153] width 0 height 0
click at [449, 163] on input "Frau" at bounding box center [446, 162] width 12 height 12
radio input "true"
click at [414, 200] on input "text" at bounding box center [516, 211] width 283 height 22
type input "Arjeta"
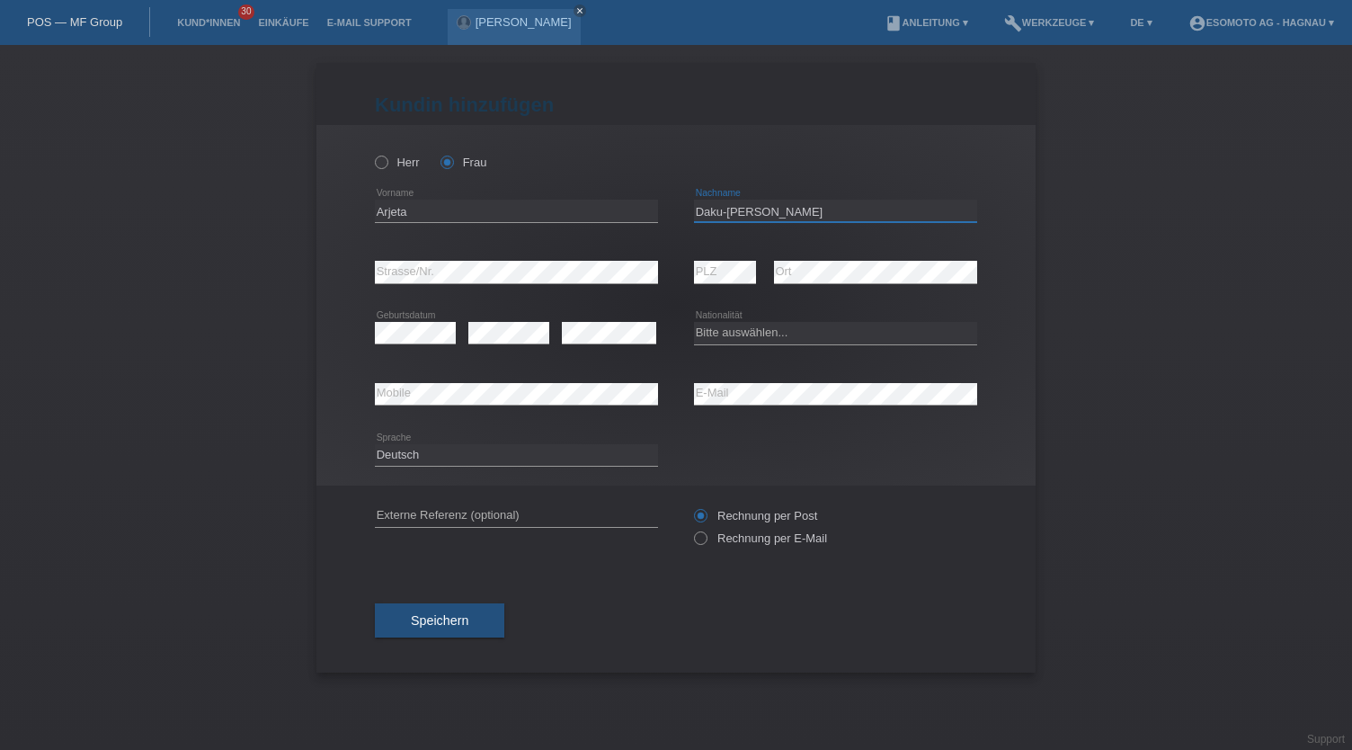
type input "Daku-[PERSON_NAME]"
click at [753, 338] on select "Bitte auswählen... [GEOGRAPHIC_DATA] [GEOGRAPHIC_DATA] [GEOGRAPHIC_DATA] [GEOGR…" at bounding box center [835, 333] width 283 height 22
select select "CH"
click at [694, 322] on select "Bitte auswählen... Schweiz Deutschland Liechtenstein Österreich ------------ Af…" at bounding box center [835, 333] width 283 height 22
click at [451, 618] on span "Speichern" at bounding box center [440, 620] width 58 height 14
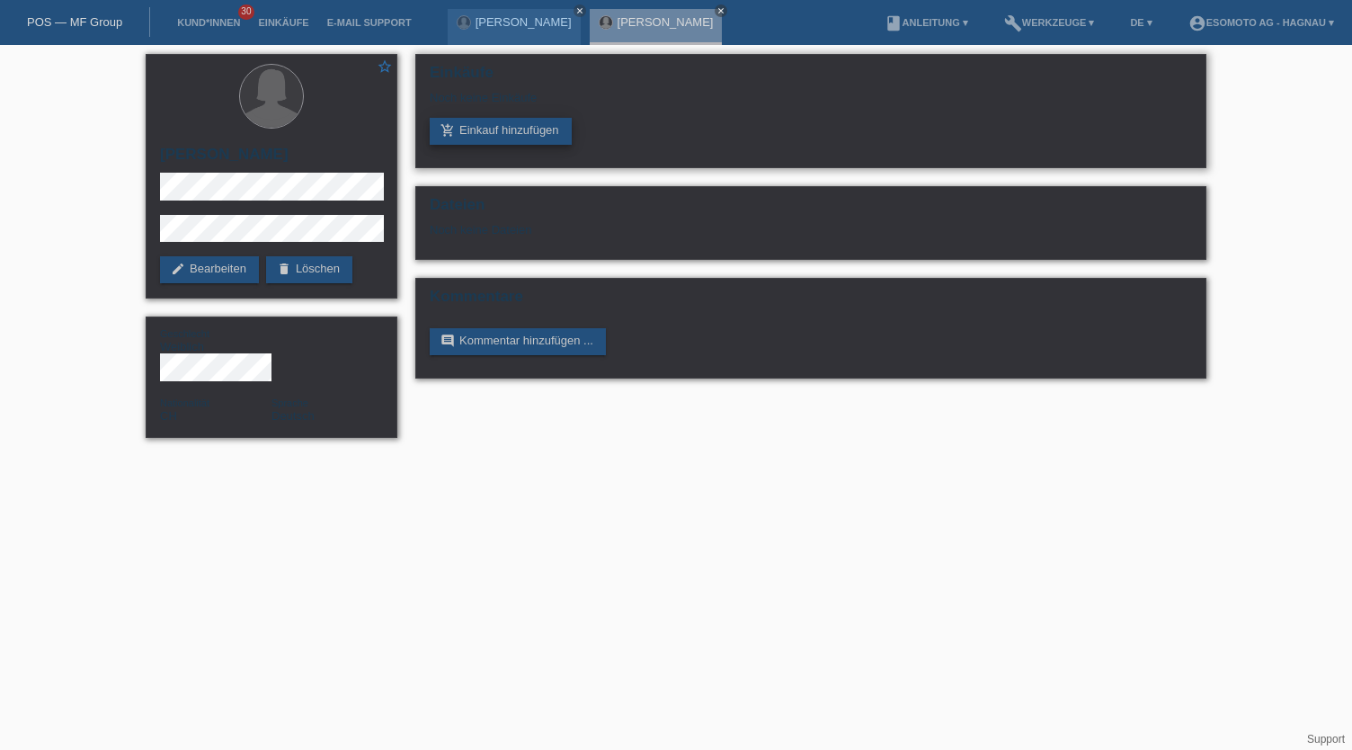
click at [518, 123] on link "add_shopping_cart Einkauf hinzufügen" at bounding box center [501, 131] width 142 height 27
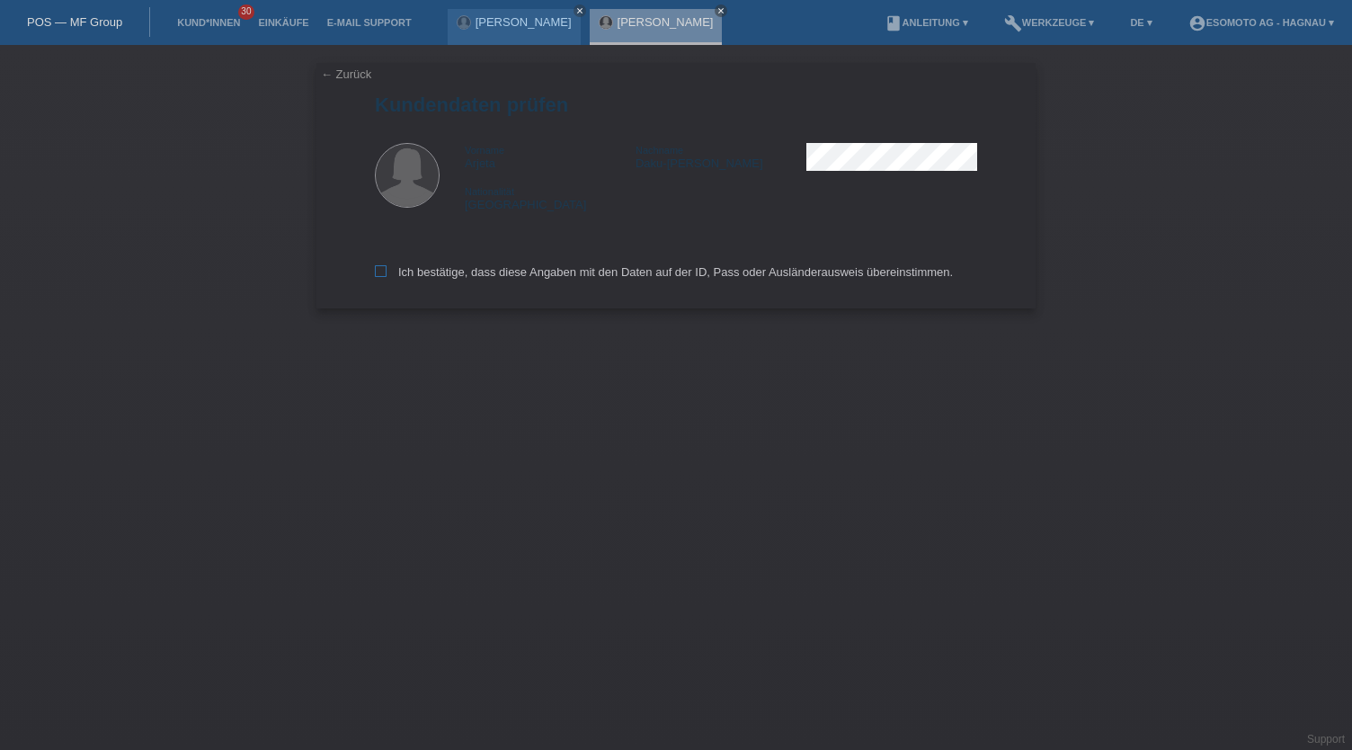
click at [479, 274] on label "Ich bestätige, dass diese Angaben mit den Daten auf der ID, Pass oder Ausländer…" at bounding box center [664, 271] width 578 height 13
click at [387, 274] on input "Ich bestätige, dass diese Angaben mit den Daten auf der ID, Pass oder Ausländer…" at bounding box center [381, 271] width 12 height 12
checkbox input "true"
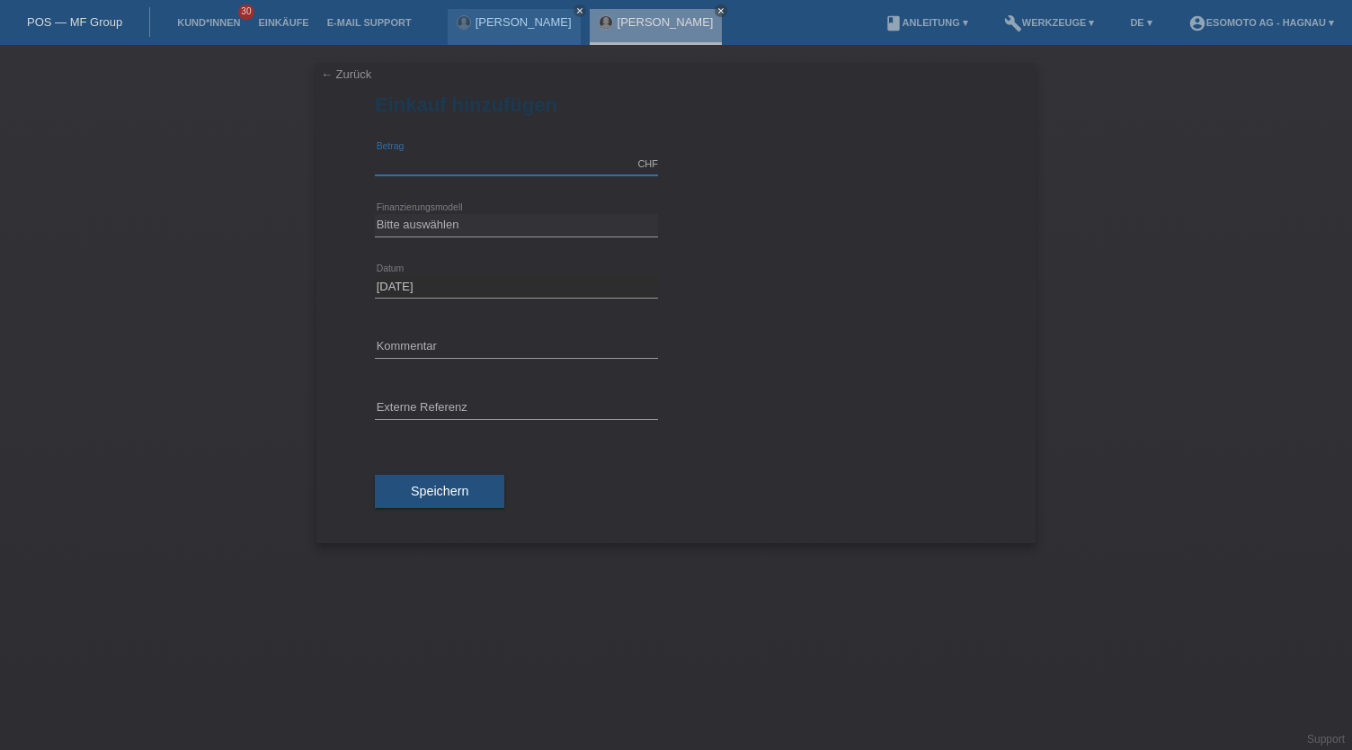
click at [488, 164] on input "text" at bounding box center [516, 164] width 283 height 22
type input "3500.00"
click at [475, 223] on select "Bitte auswählen Fixe Raten Kauf auf Rechnung mit Teilzahlungsoption" at bounding box center [516, 225] width 283 height 22
select select "69"
click at [375, 214] on select "Bitte auswählen Fixe Raten Kauf auf Rechnung mit Teilzahlungsoption" at bounding box center [516, 225] width 283 height 22
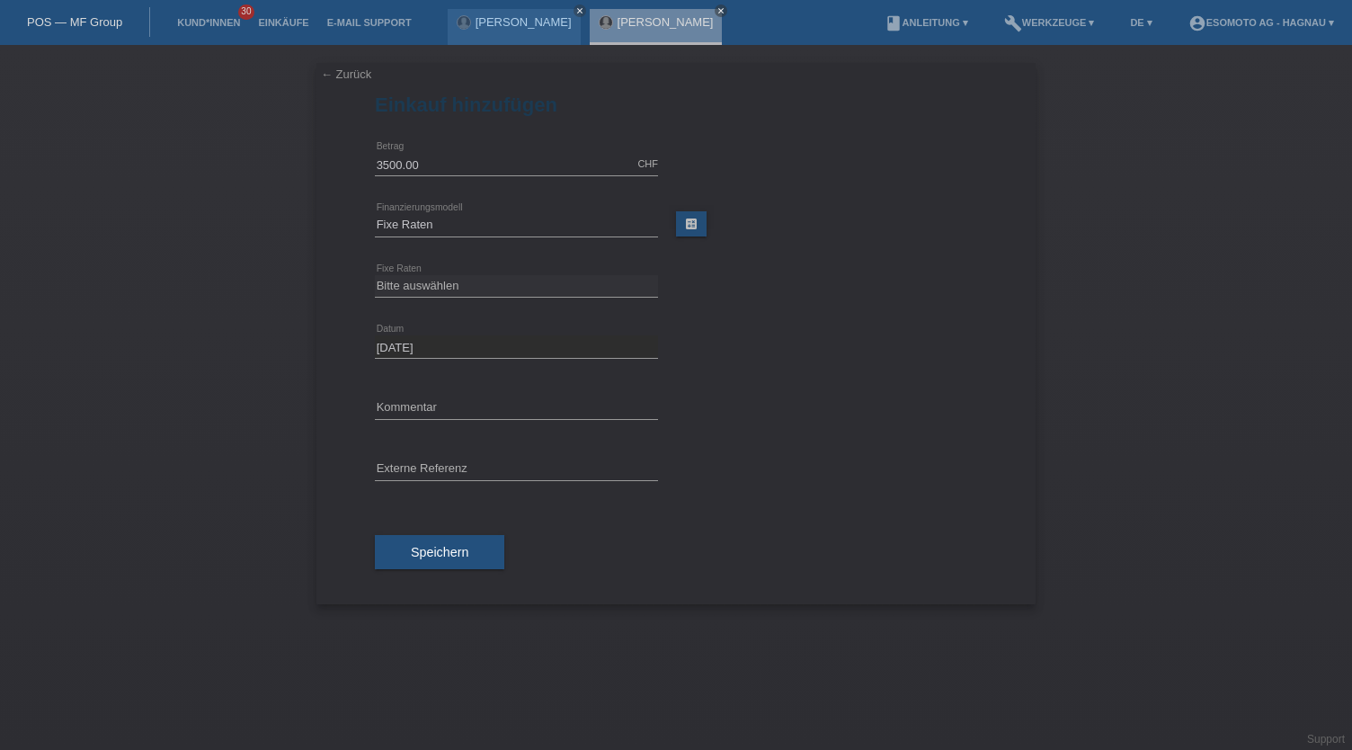
drag, startPoint x: 813, startPoint y: 275, endPoint x: 628, endPoint y: 355, distance: 200.9
click at [805, 274] on div "Bitte auswählen 12 Raten 24 Raten 36 Raten 48 Raten error Fixe Raten" at bounding box center [676, 286] width 602 height 61
click at [521, 293] on select "Bitte auswählen 12 Raten 24 Raten 36 Raten 48 Raten" at bounding box center [516, 286] width 283 height 22
select select "139"
click at [375, 275] on select "Bitte auswählen 12 Raten 24 Raten 36 Raten 48 Raten" at bounding box center [516, 286] width 283 height 22
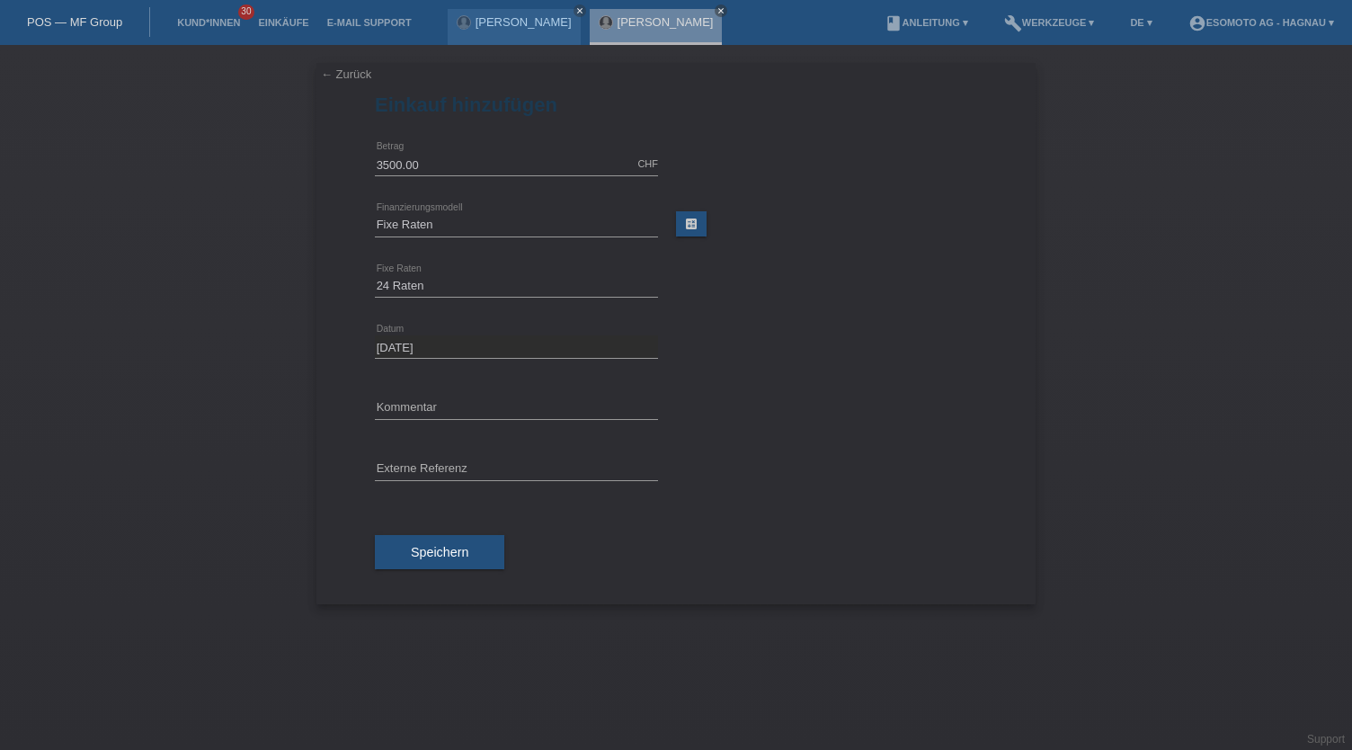
drag, startPoint x: 786, startPoint y: 348, endPoint x: 554, endPoint y: 485, distance: 269.6
click at [782, 348] on div "16.09.2025 error Datum" at bounding box center [676, 346] width 602 height 61
drag, startPoint x: 486, startPoint y: 554, endPoint x: 863, endPoint y: 513, distance: 378.8
click at [489, 551] on button "Speichern" at bounding box center [439, 552] width 129 height 34
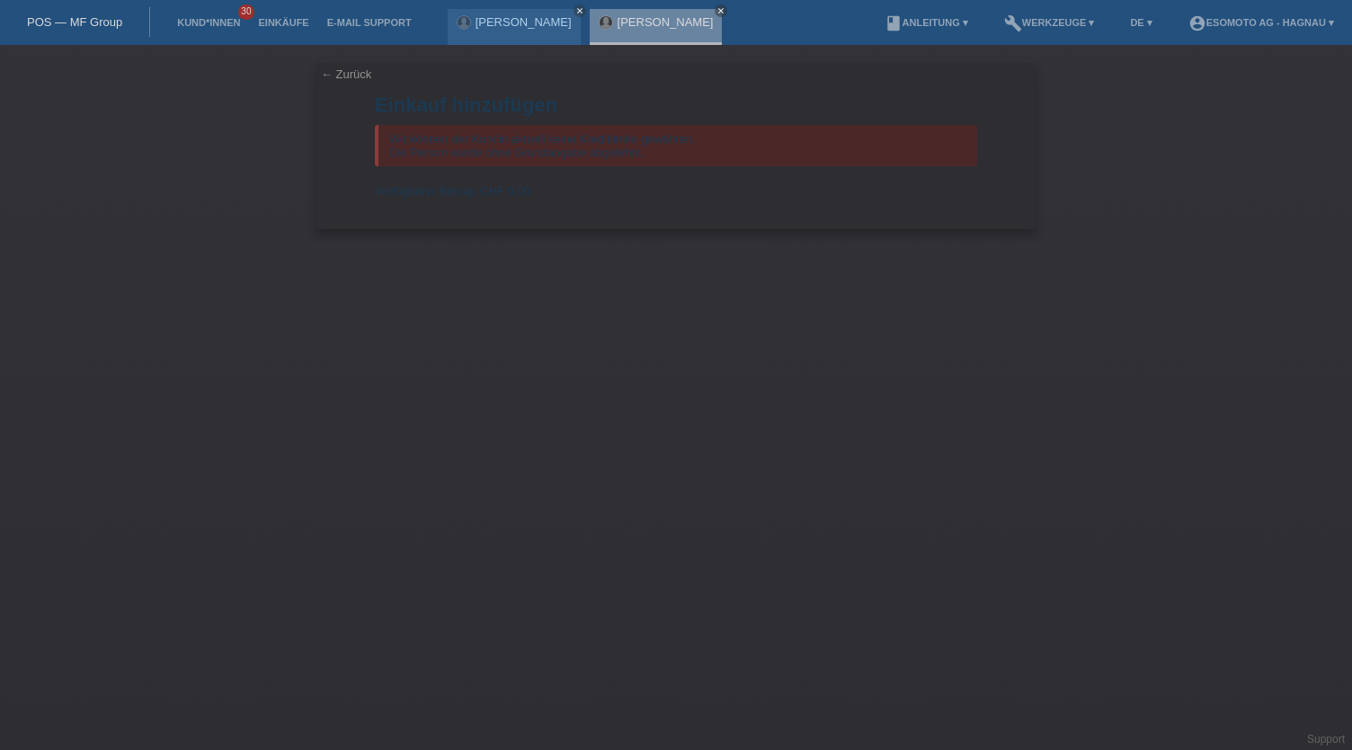
click at [871, 446] on div "← Zurück Einkauf hinzufügen Wir können der Kundin aktuell keine Kreditlimite ge…" at bounding box center [676, 397] width 1352 height 705
click at [577, 8] on icon "close" at bounding box center [579, 10] width 9 height 9
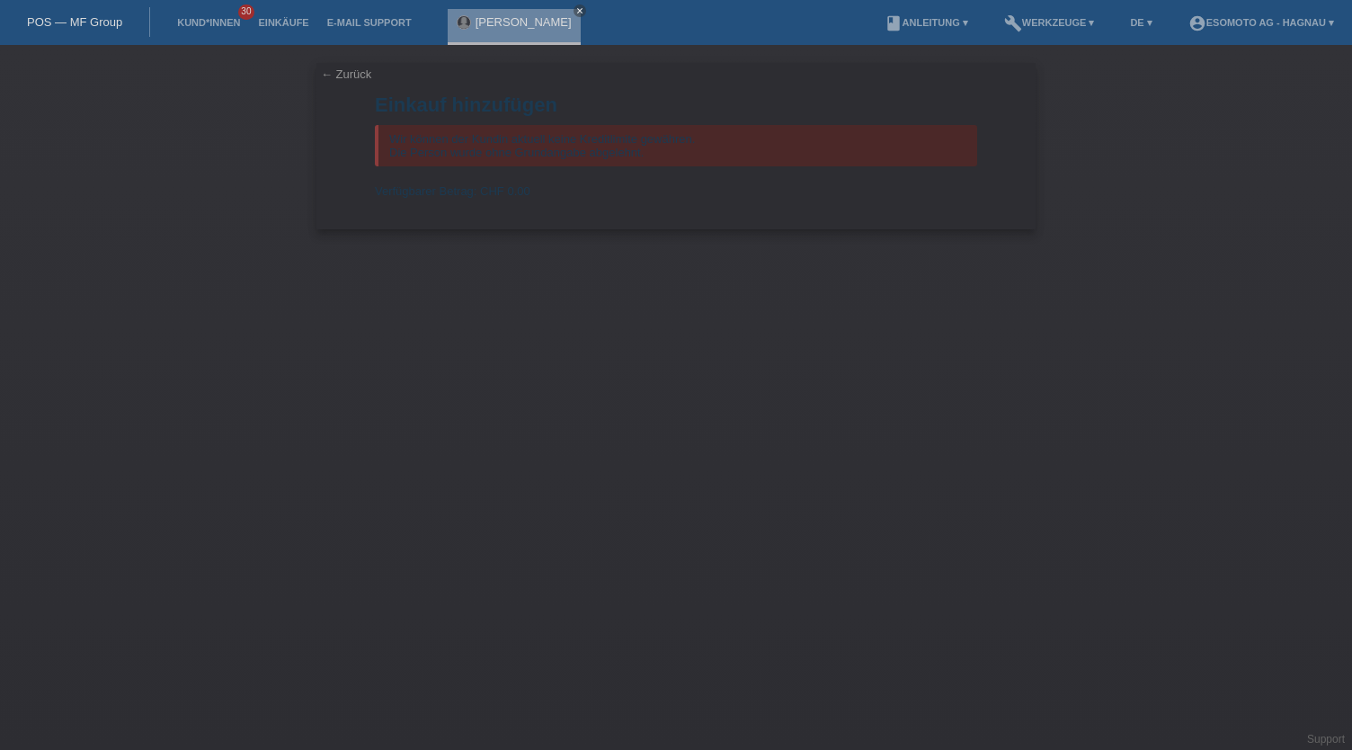
drag, startPoint x: 658, startPoint y: 331, endPoint x: 654, endPoint y: 353, distance: 22.8
click at [658, 332] on div "← Zurück Einkauf hinzufügen Wir können der Kundin aktuell keine Kreditlimite ge…" at bounding box center [676, 397] width 1352 height 705
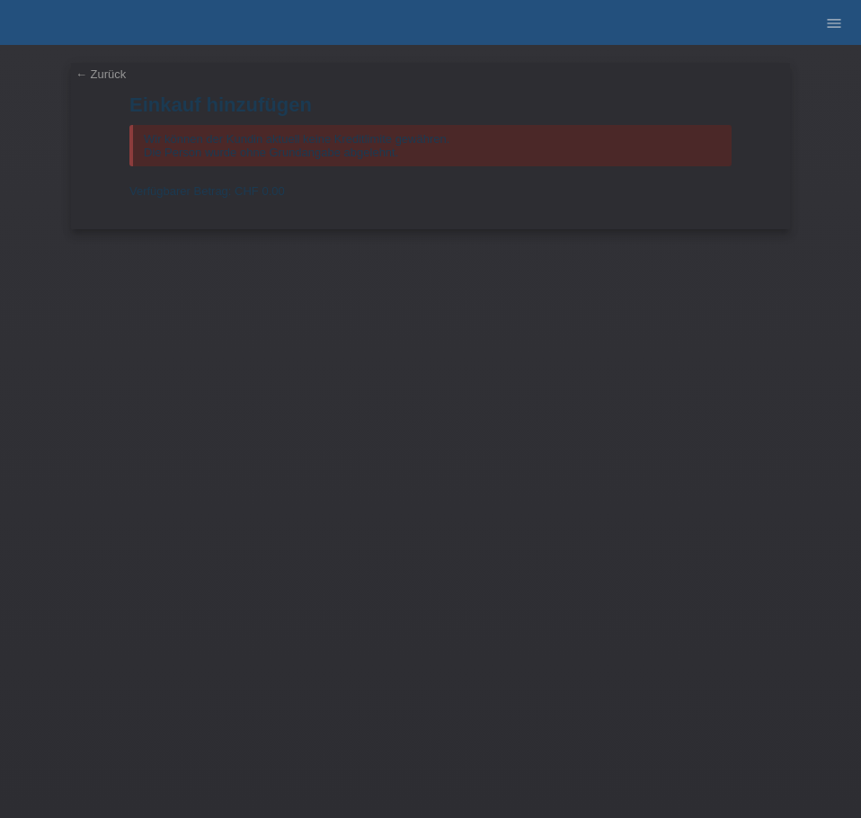
drag, startPoint x: 85, startPoint y: 74, endPoint x: 287, endPoint y: 106, distance: 204.8
click at [85, 73] on link "← Zurück" at bounding box center [101, 73] width 50 height 13
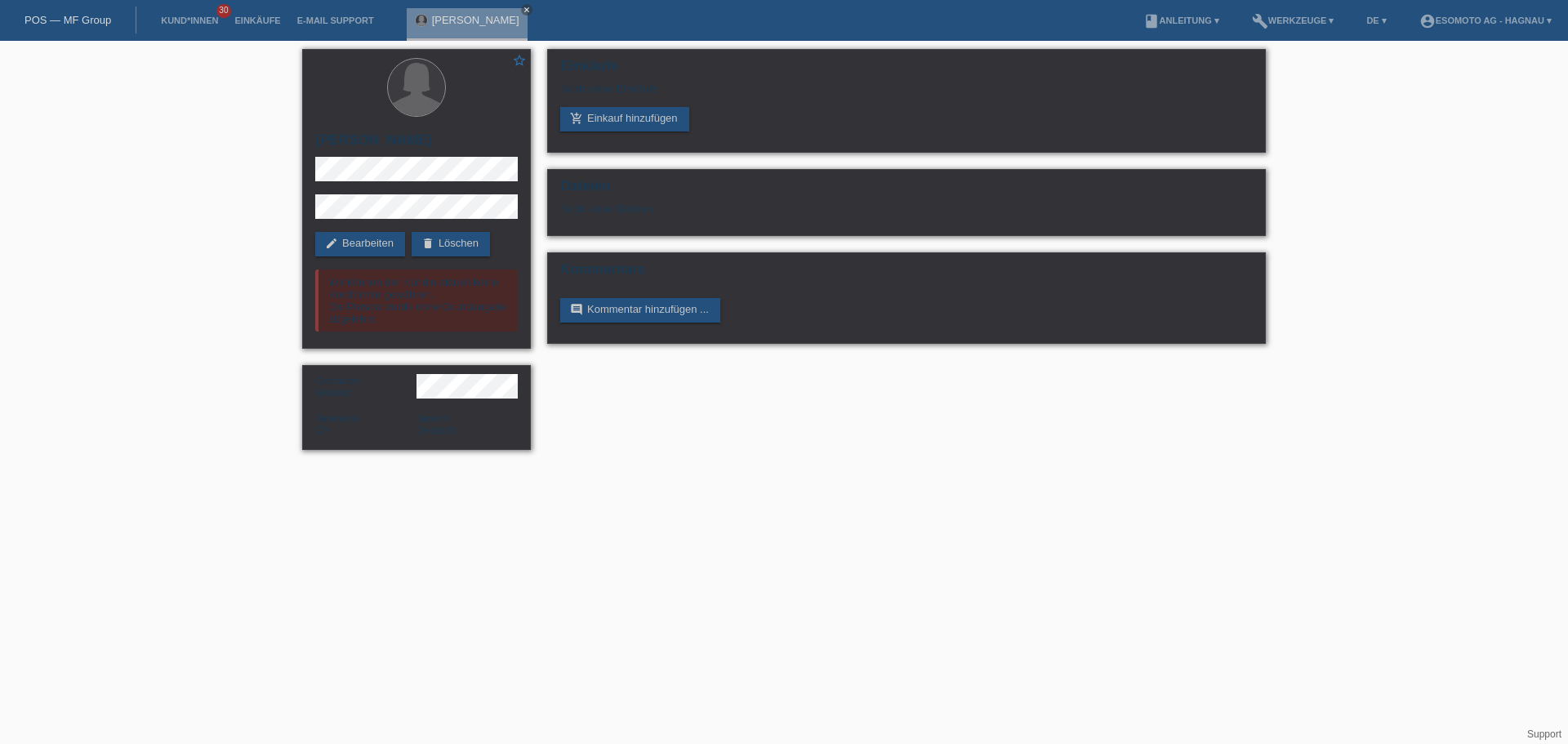
click at [88, 16] on link "POS — MF Group" at bounding box center [67, 19] width 86 height 12
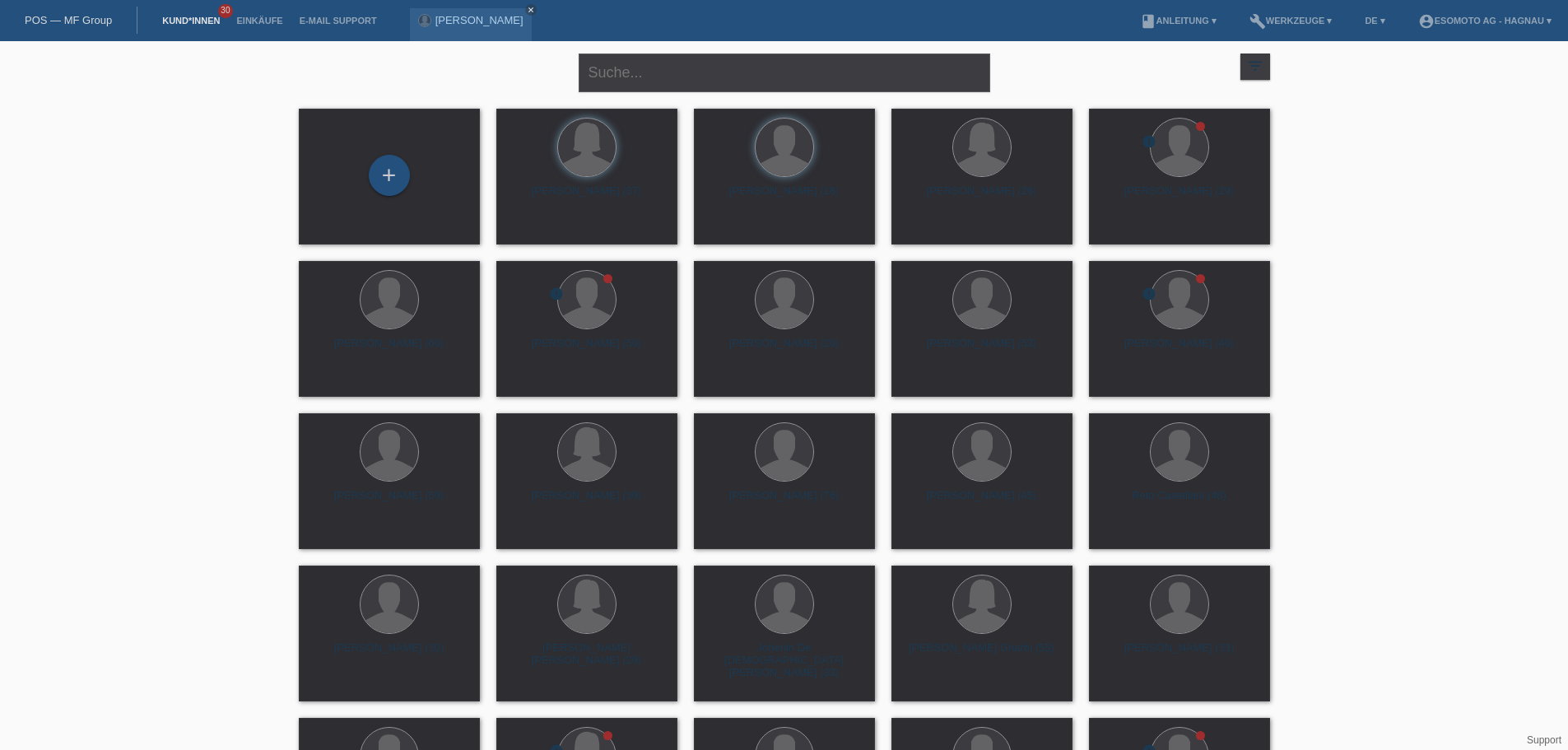
click at [56, 20] on link "POS — MF Group" at bounding box center [68, 19] width 87 height 12
drag, startPoint x: 23, startPoint y: 16, endPoint x: 107, endPoint y: 17, distance: 84.0
click at [111, 17] on div "POS — MF Group" at bounding box center [69, 20] width 137 height 27
copy link "POS — MF Group"
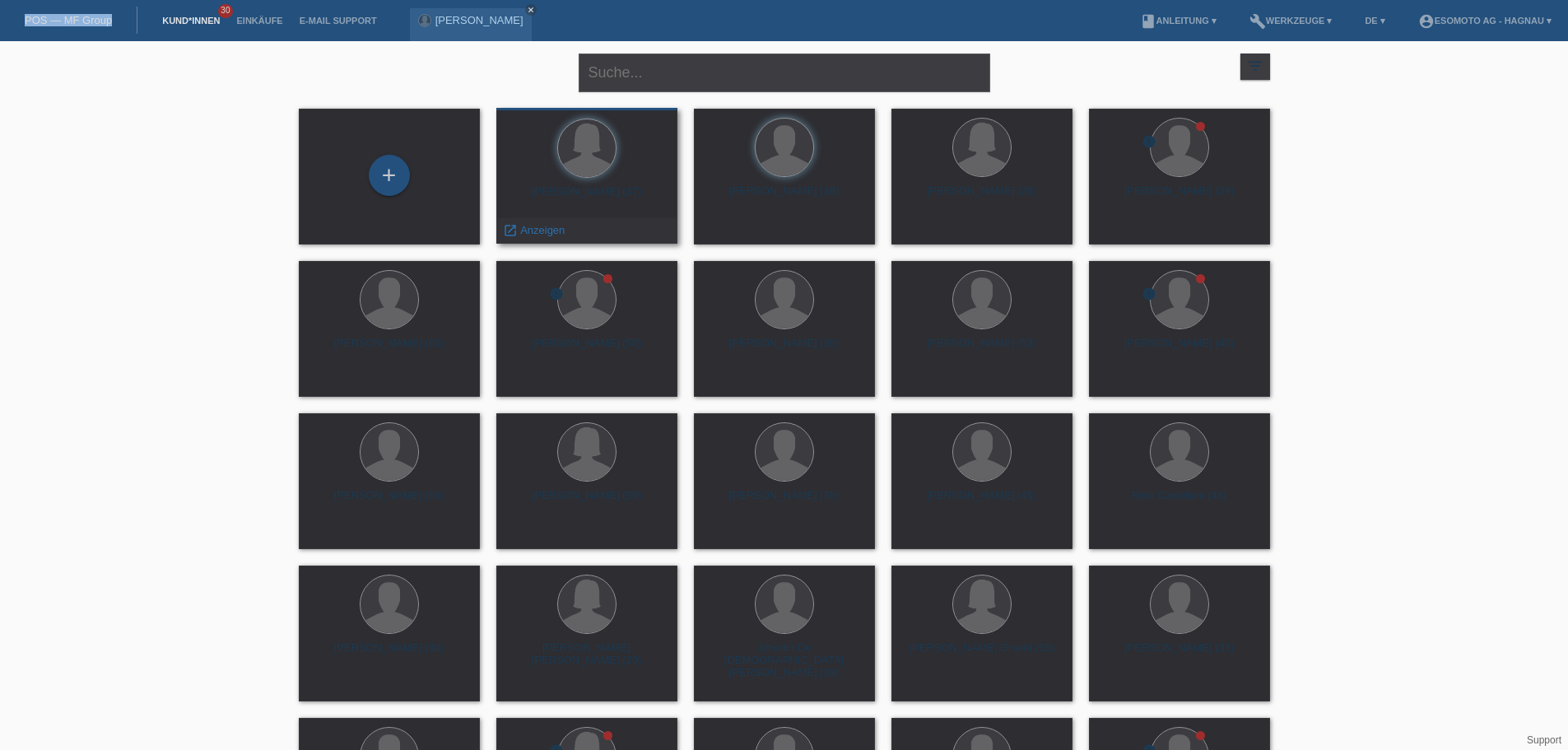
click at [566, 171] on div at bounding box center [586, 148] width 155 height 61
